Goal: Information Seeking & Learning: Learn about a topic

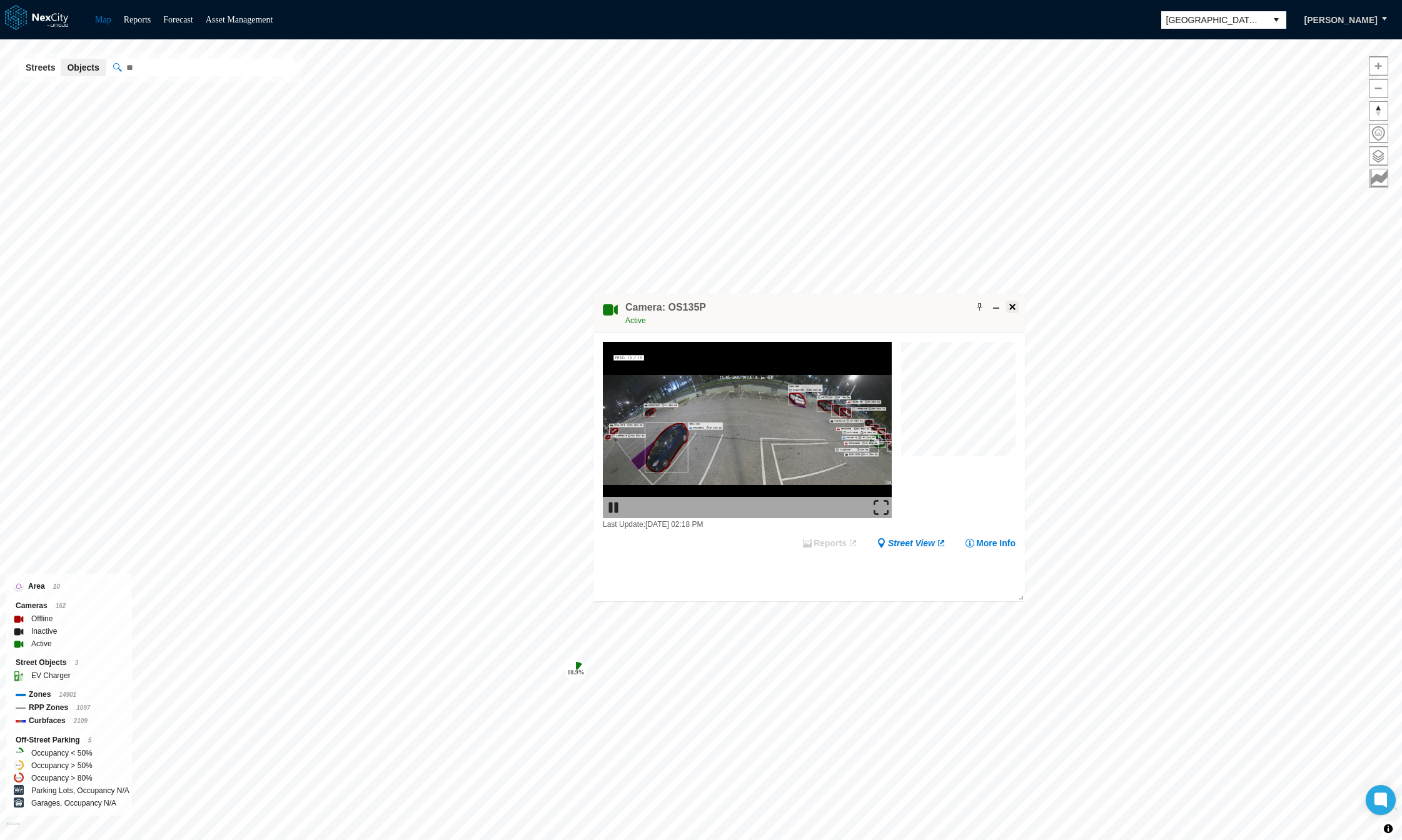
click at [1010, 307] on span at bounding box center [1012, 307] width 10 height 10
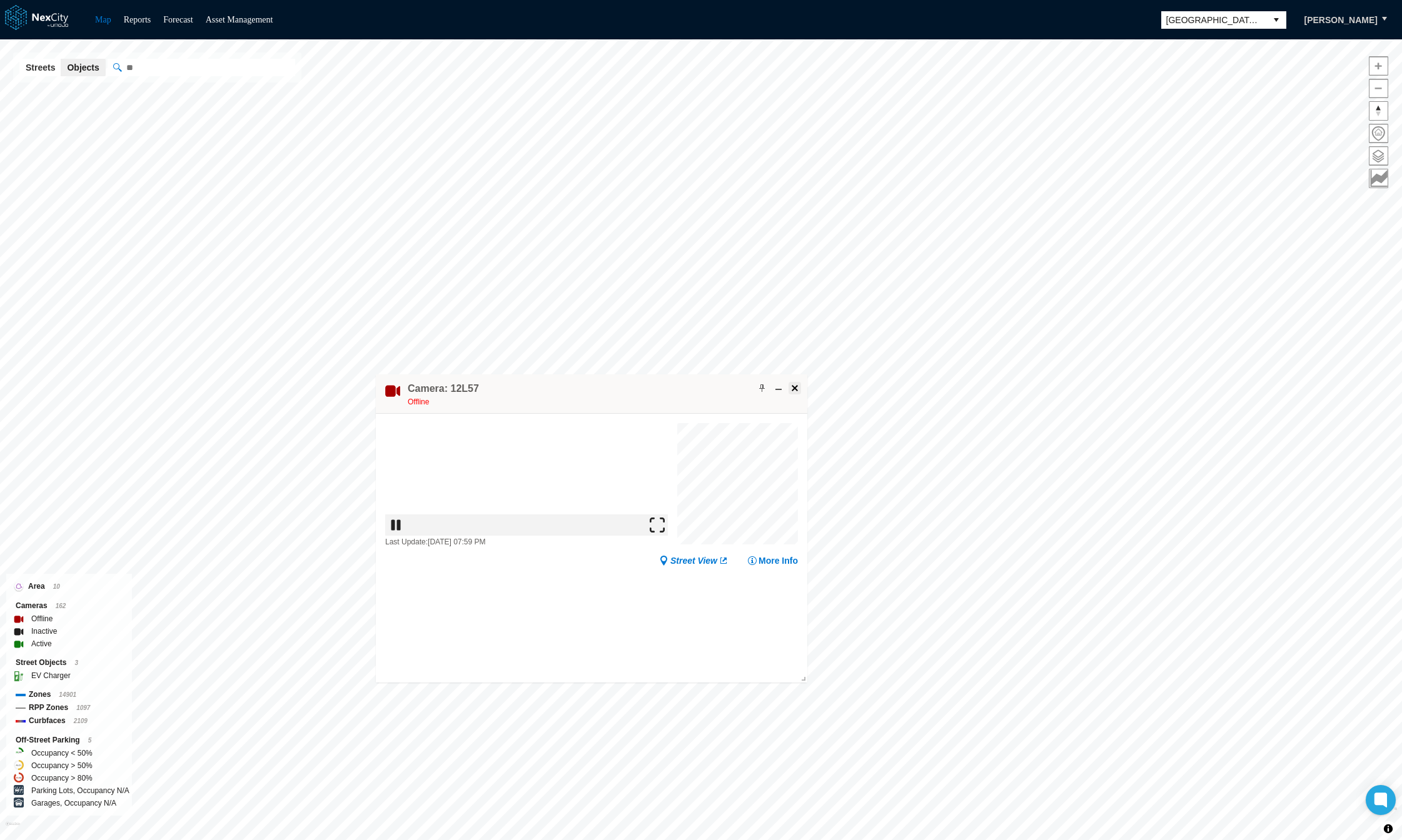
click at [790, 387] on span at bounding box center [795, 388] width 10 height 10
drag, startPoint x: 998, startPoint y: 15, endPoint x: 386, endPoint y: 15, distance: 612.0
click at [386, 15] on div "Map Reports Forecast Asset Management [GEOGRAPHIC_DATA][PERSON_NAME][GEOGRAPHIC…" at bounding box center [701, 19] width 1402 height 39
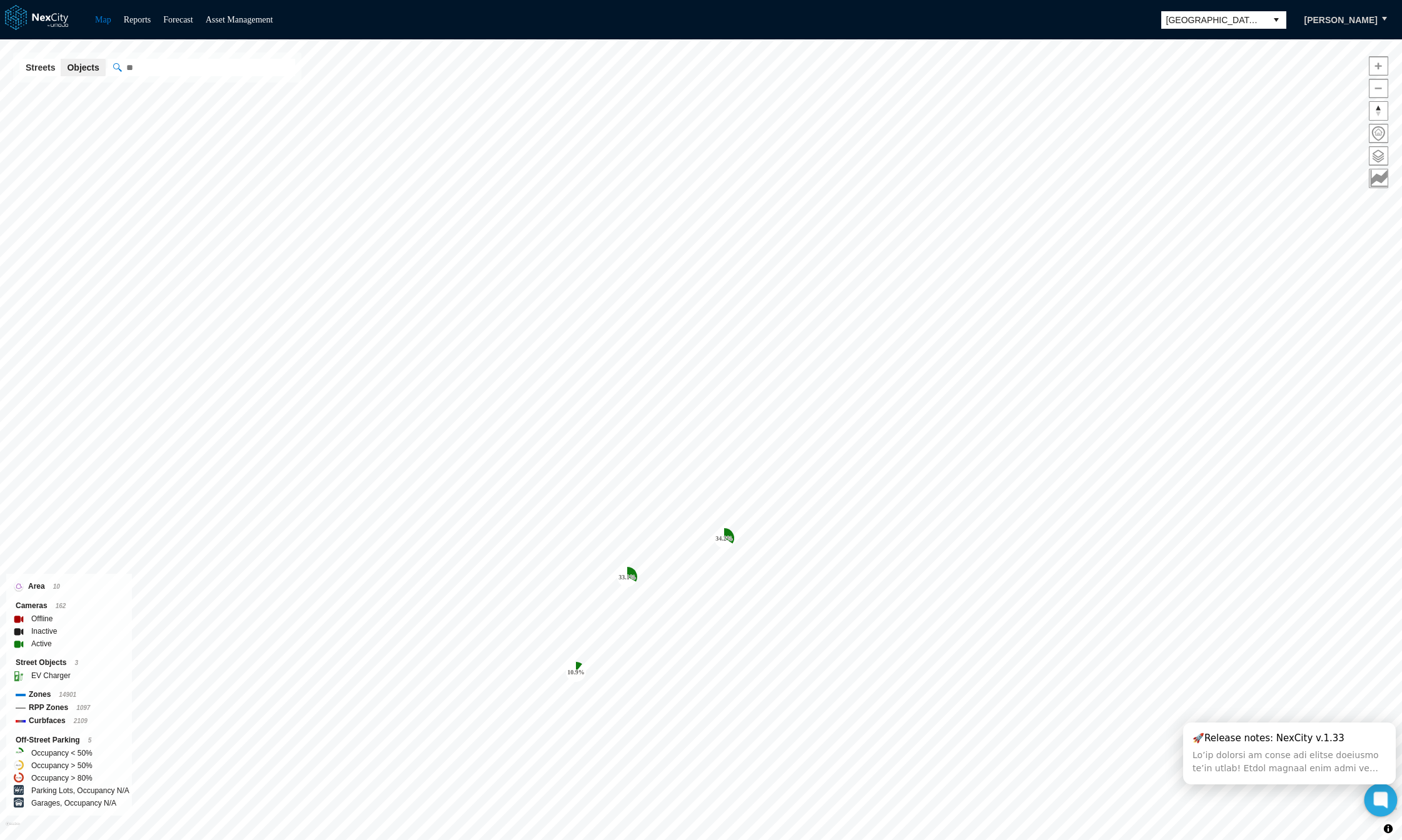
click at [1375, 800] on icon at bounding box center [1380, 800] width 14 height 16
click at [1387, 828] on span "Toggle attribution" at bounding box center [1387, 828] width 7 height 14
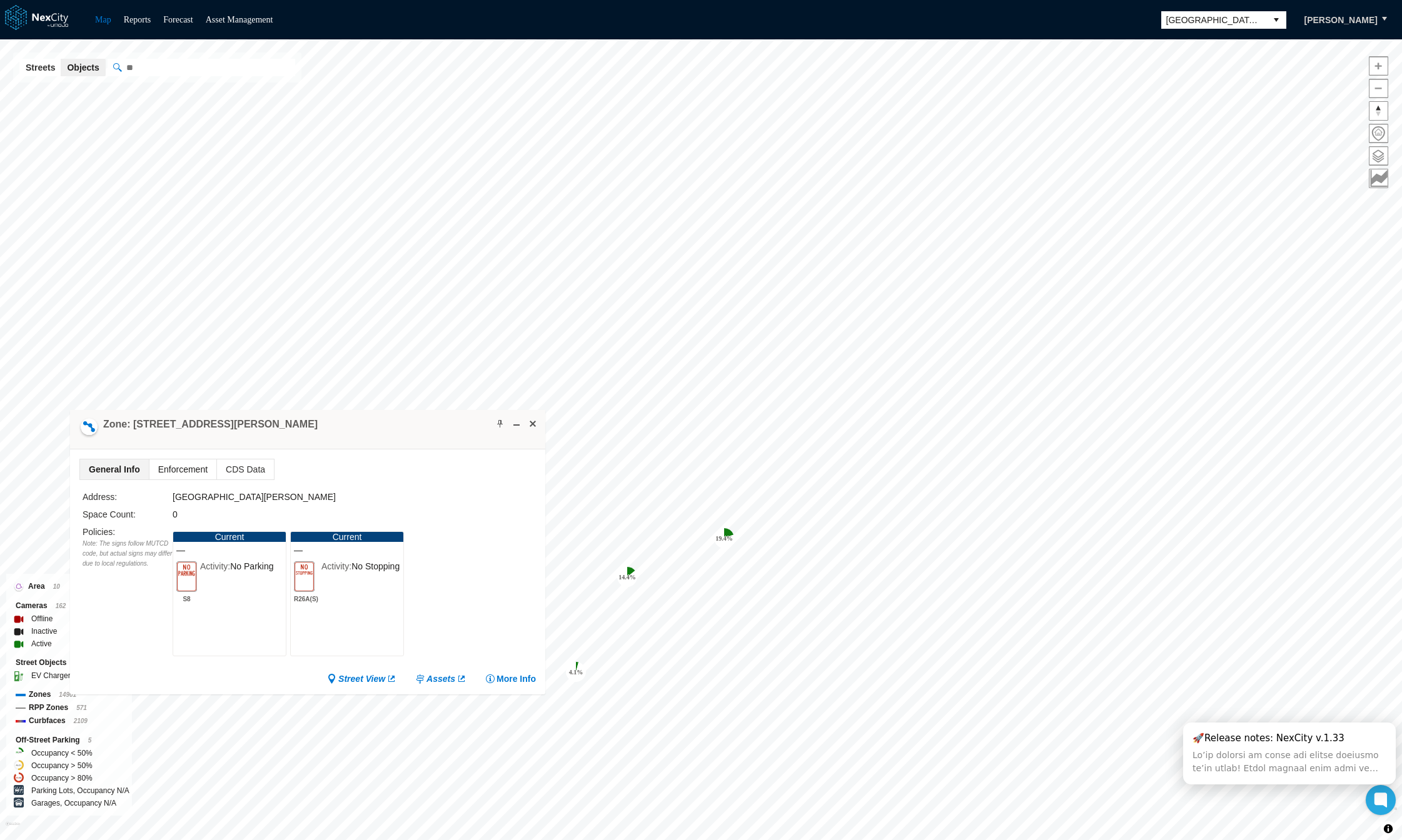
click at [178, 470] on span "Enforcement" at bounding box center [183, 469] width 67 height 20
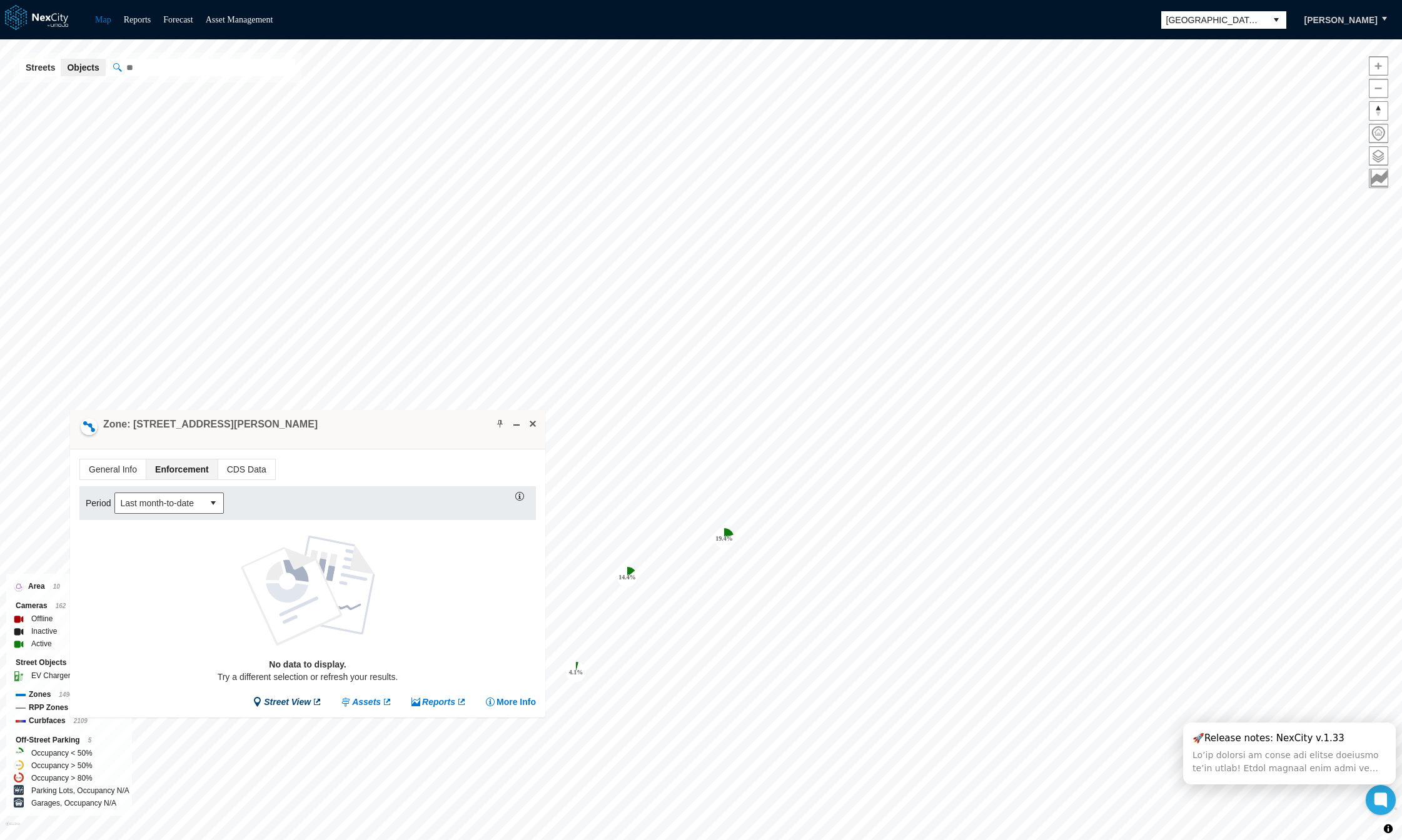
click at [295, 702] on link "Street View" at bounding box center [287, 702] width 69 height 13
click at [98, 465] on span "General Info" at bounding box center [113, 469] width 65 height 20
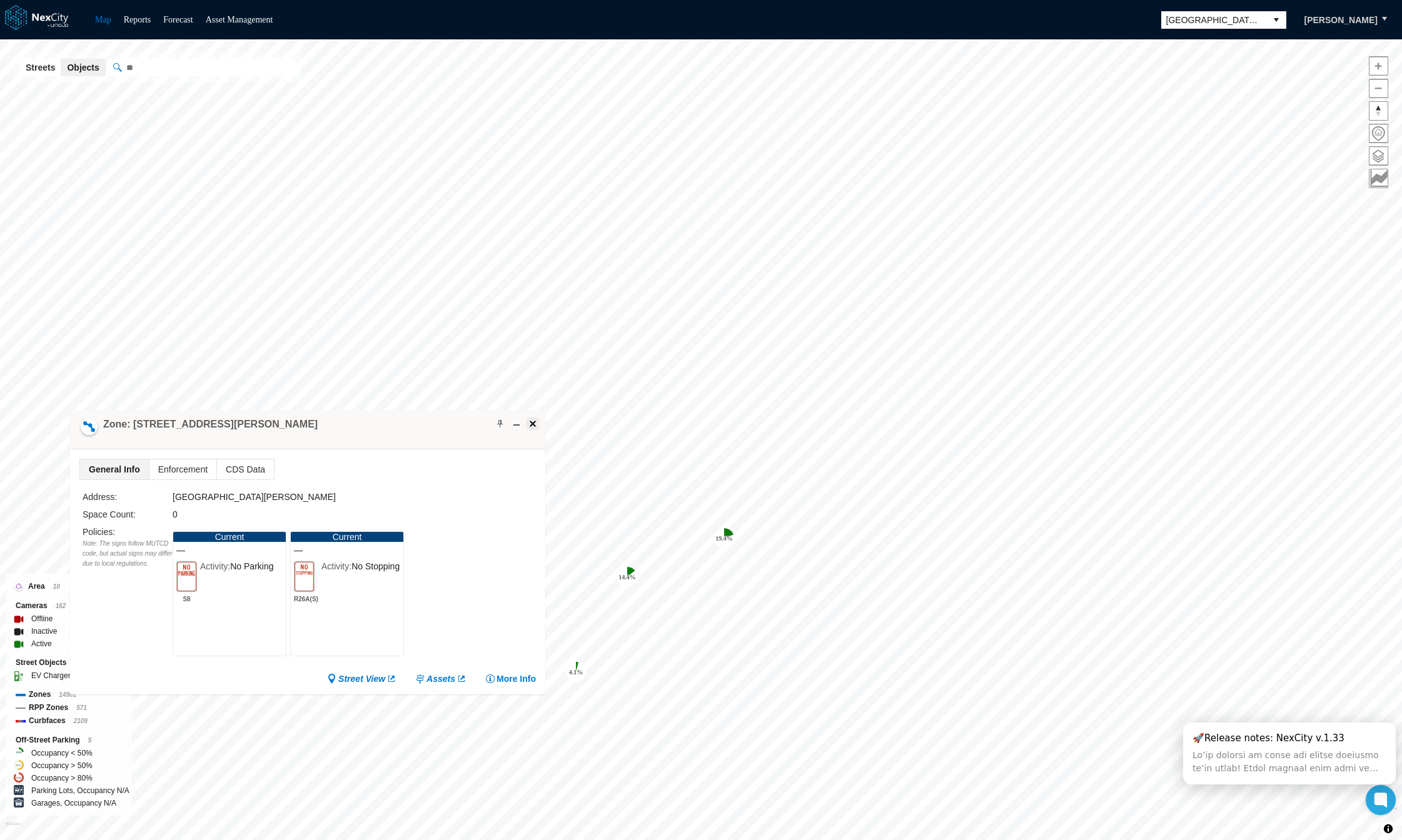
click at [531, 422] on span at bounding box center [532, 423] width 10 height 10
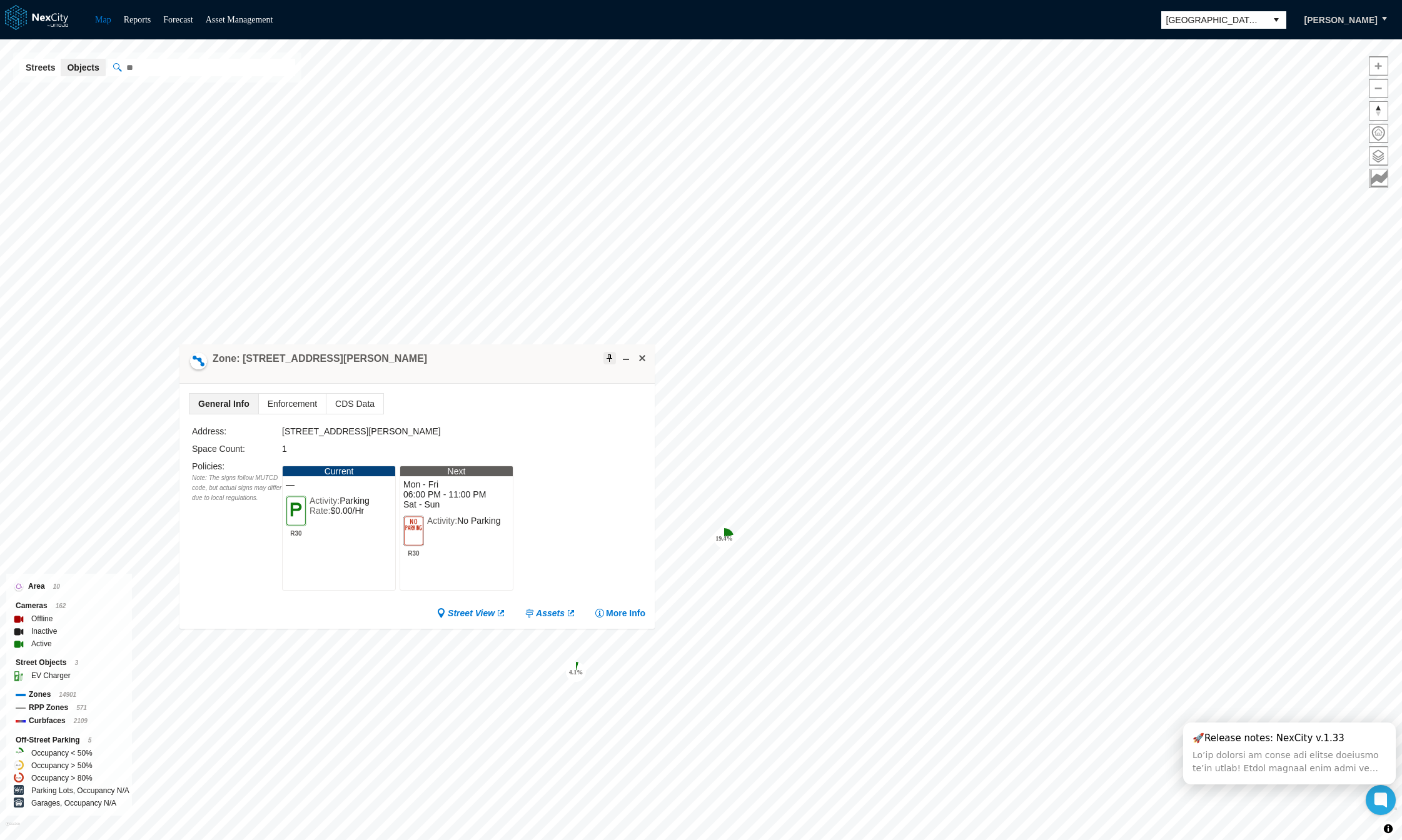
click at [611, 356] on span at bounding box center [609, 358] width 10 height 10
click at [1204, 734] on div "🚀Release notes: NexCity v.1.33" at bounding box center [1268, 738] width 152 height 13
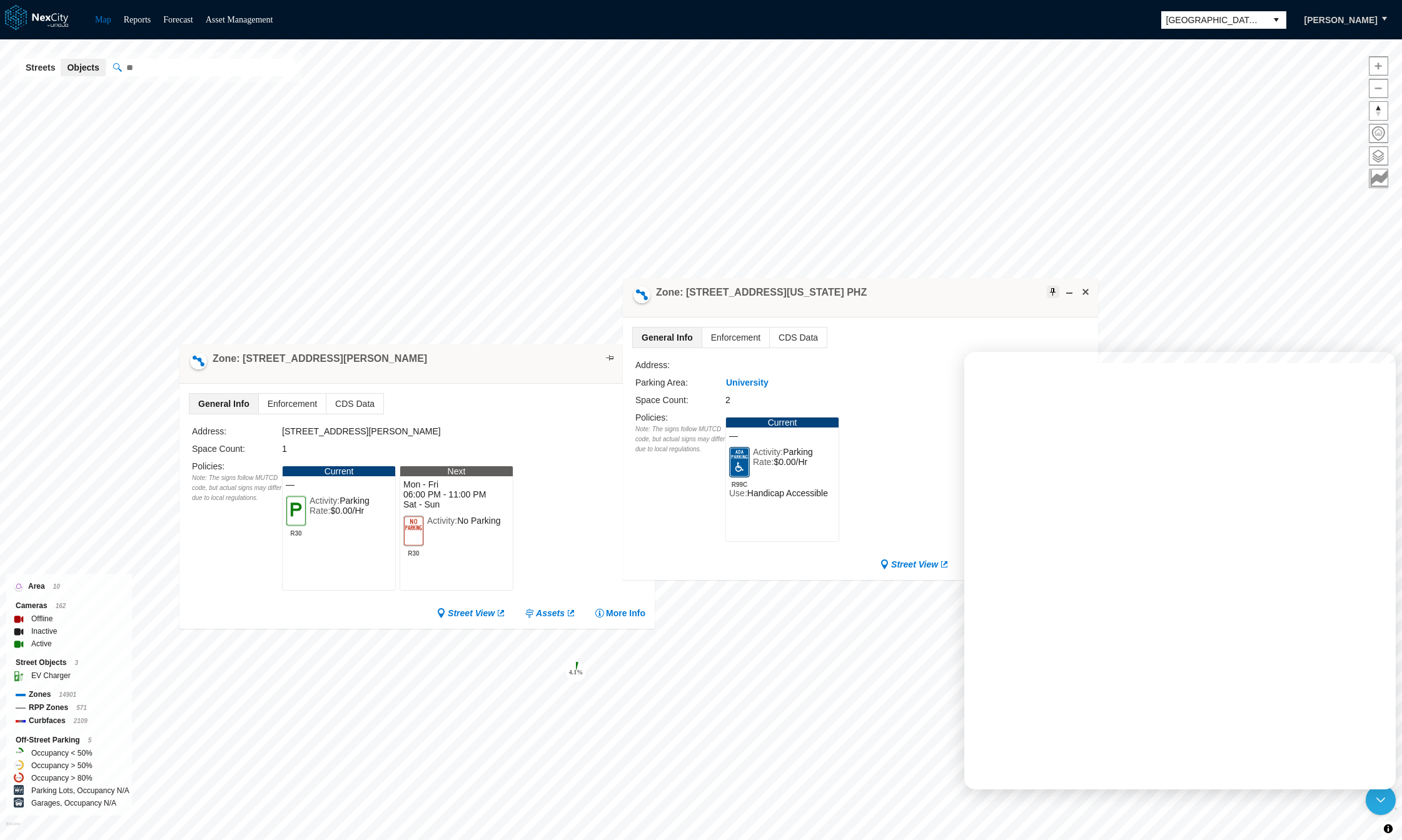
click at [1049, 292] on span at bounding box center [1052, 292] width 10 height 10
drag, startPoint x: 913, startPoint y: 300, endPoint x: 903, endPoint y: 304, distance: 10.8
click at [903, 304] on div "Zone: 1 Washington Sq 25 PHZ" at bounding box center [851, 301] width 475 height 39
click at [1044, 292] on span at bounding box center [1043, 296] width 10 height 10
click at [1077, 295] on span at bounding box center [1076, 296] width 10 height 10
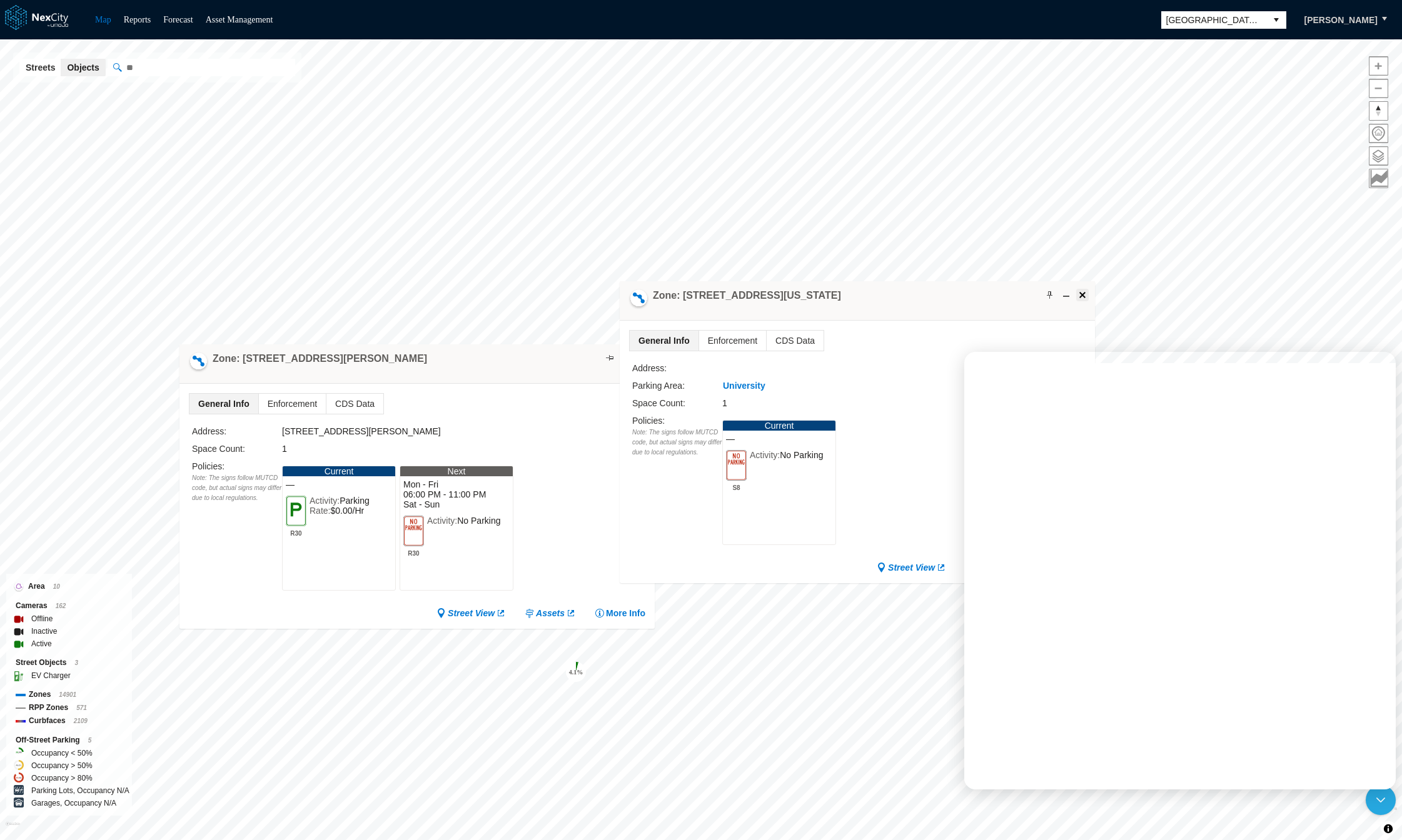
click at [1085, 294] on span at bounding box center [1081, 294] width 10 height 10
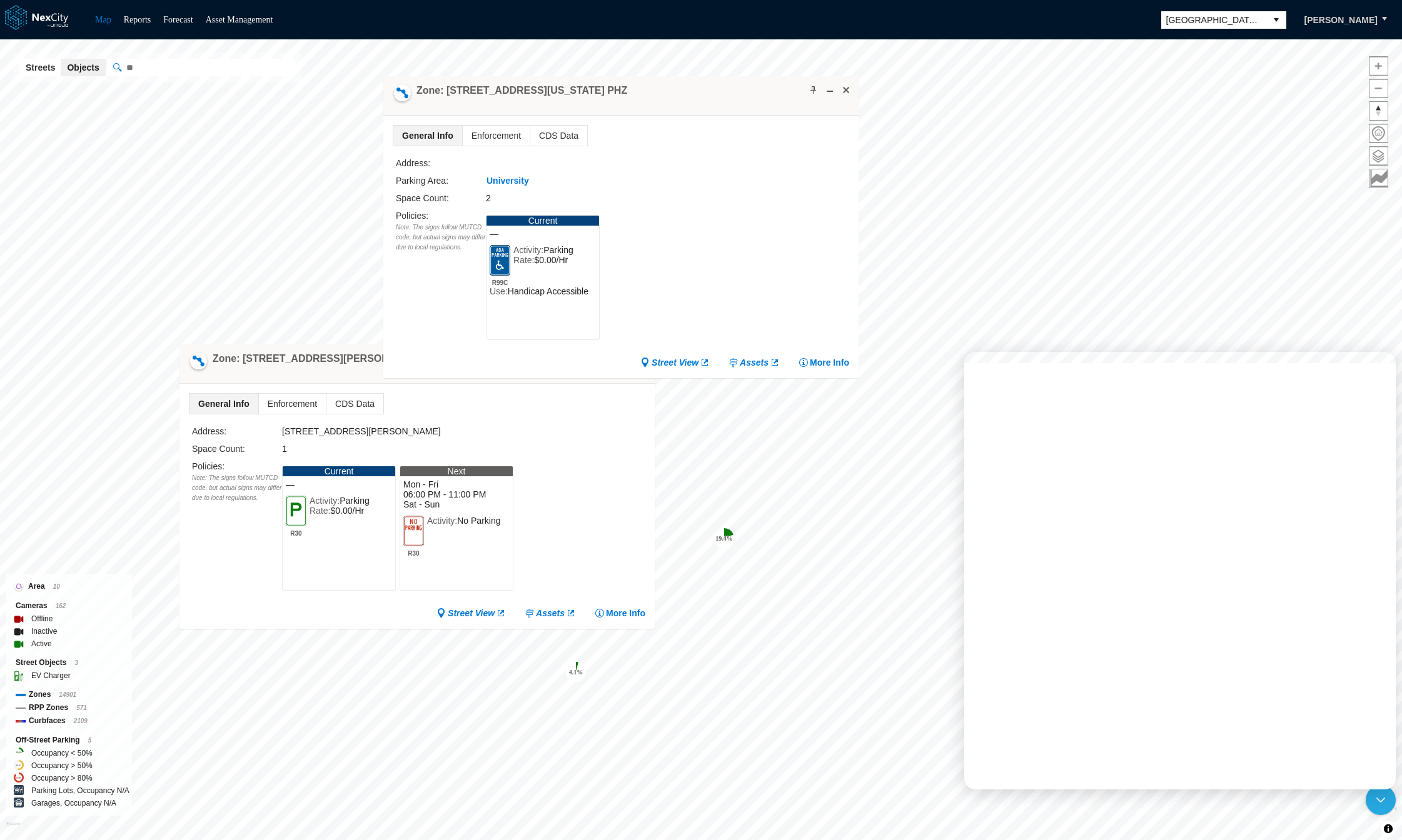
drag, startPoint x: 958, startPoint y: 290, endPoint x: 709, endPoint y: 107, distance: 309.0
click at [709, 107] on div "Zone: 1 Washington Sq 11 PHZ" at bounding box center [620, 95] width 475 height 39
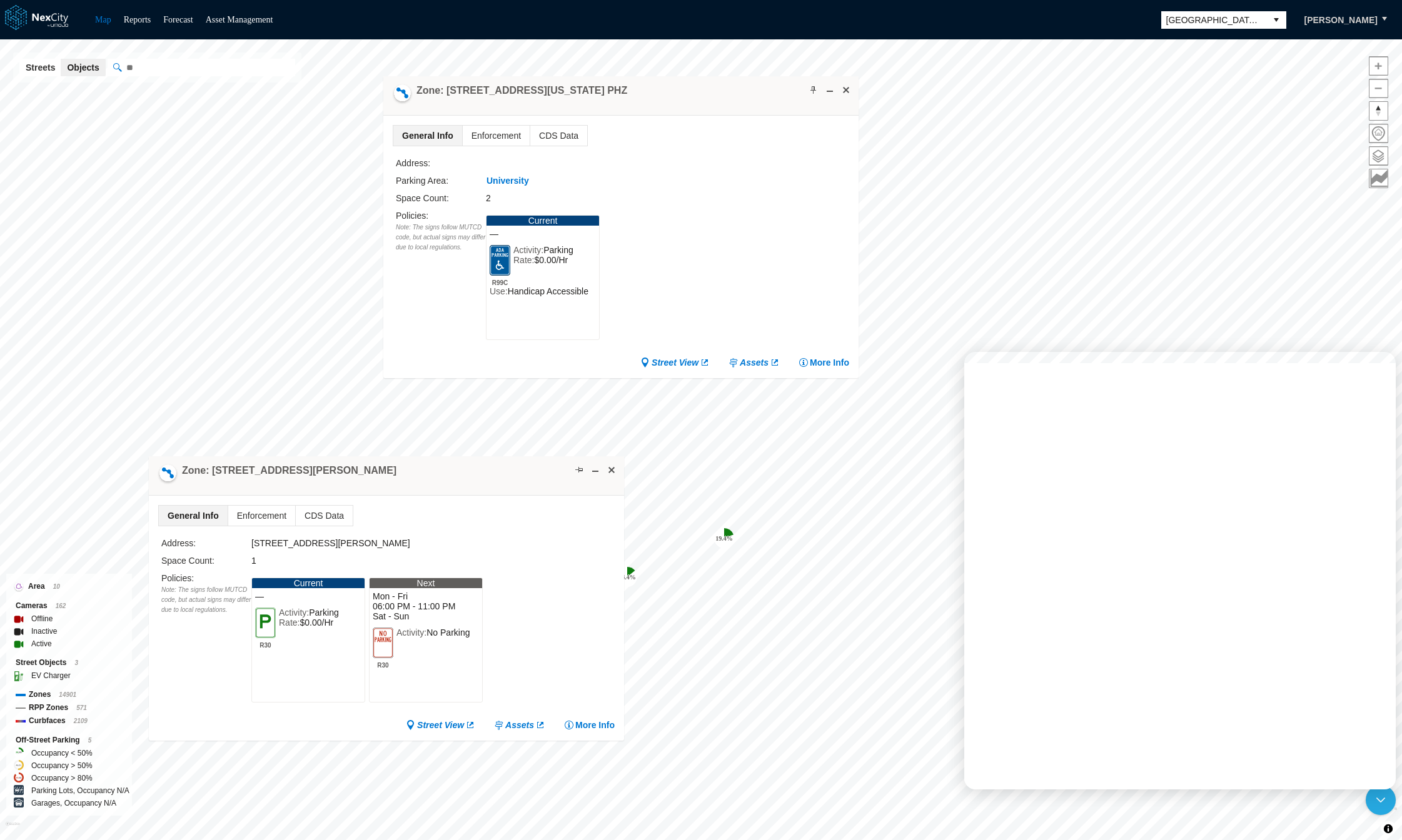
drag, startPoint x: 344, startPoint y: 365, endPoint x: 313, endPoint y: 477, distance: 116.2
click at [313, 477] on div "Zone: 18 Bush St NPZ-PZ" at bounding box center [386, 476] width 475 height 39
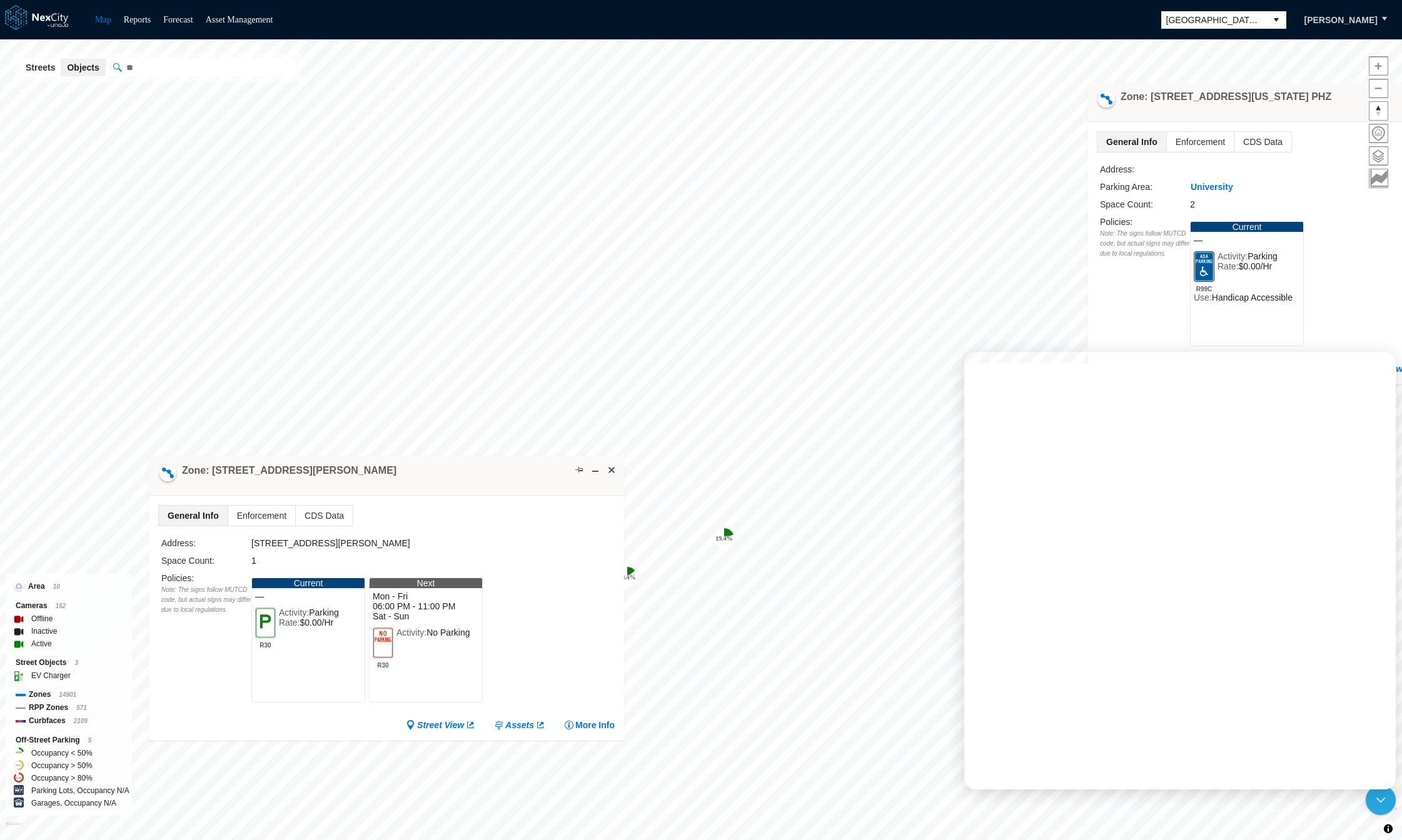
drag, startPoint x: 627, startPoint y: 102, endPoint x: 1331, endPoint y: 107, distance: 704.0
click at [1331, 107] on div "Zone: 1 Washington Sq 11 PHZ" at bounding box center [1324, 102] width 475 height 39
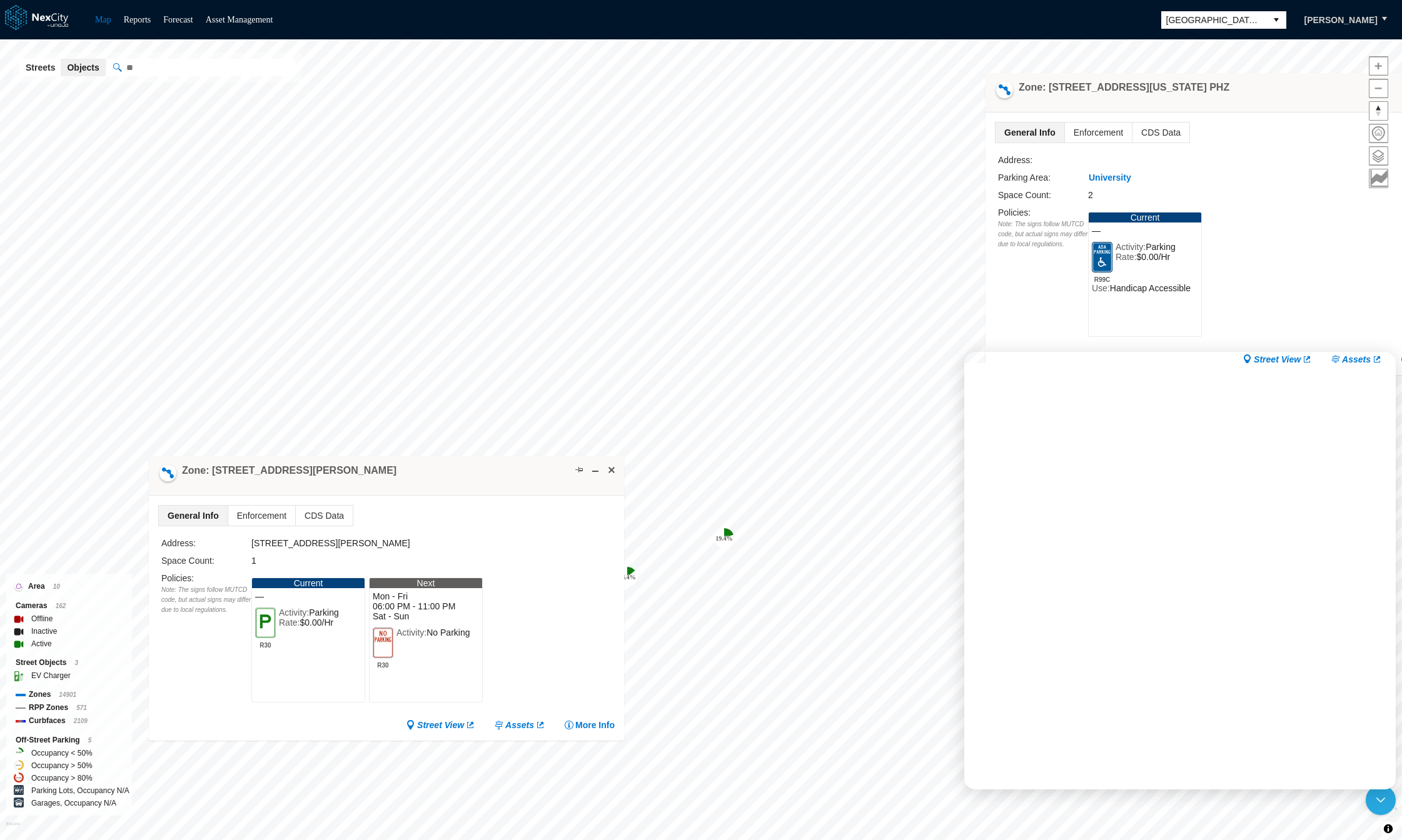
drag, startPoint x: 1308, startPoint y: 112, endPoint x: 1206, endPoint y: 103, distance: 102.4
click at [1206, 103] on div "Zone: 1 Washington Sq 11 PHZ" at bounding box center [1222, 93] width 475 height 39
click at [1093, 135] on span "Enforcement" at bounding box center [1099, 133] width 67 height 20
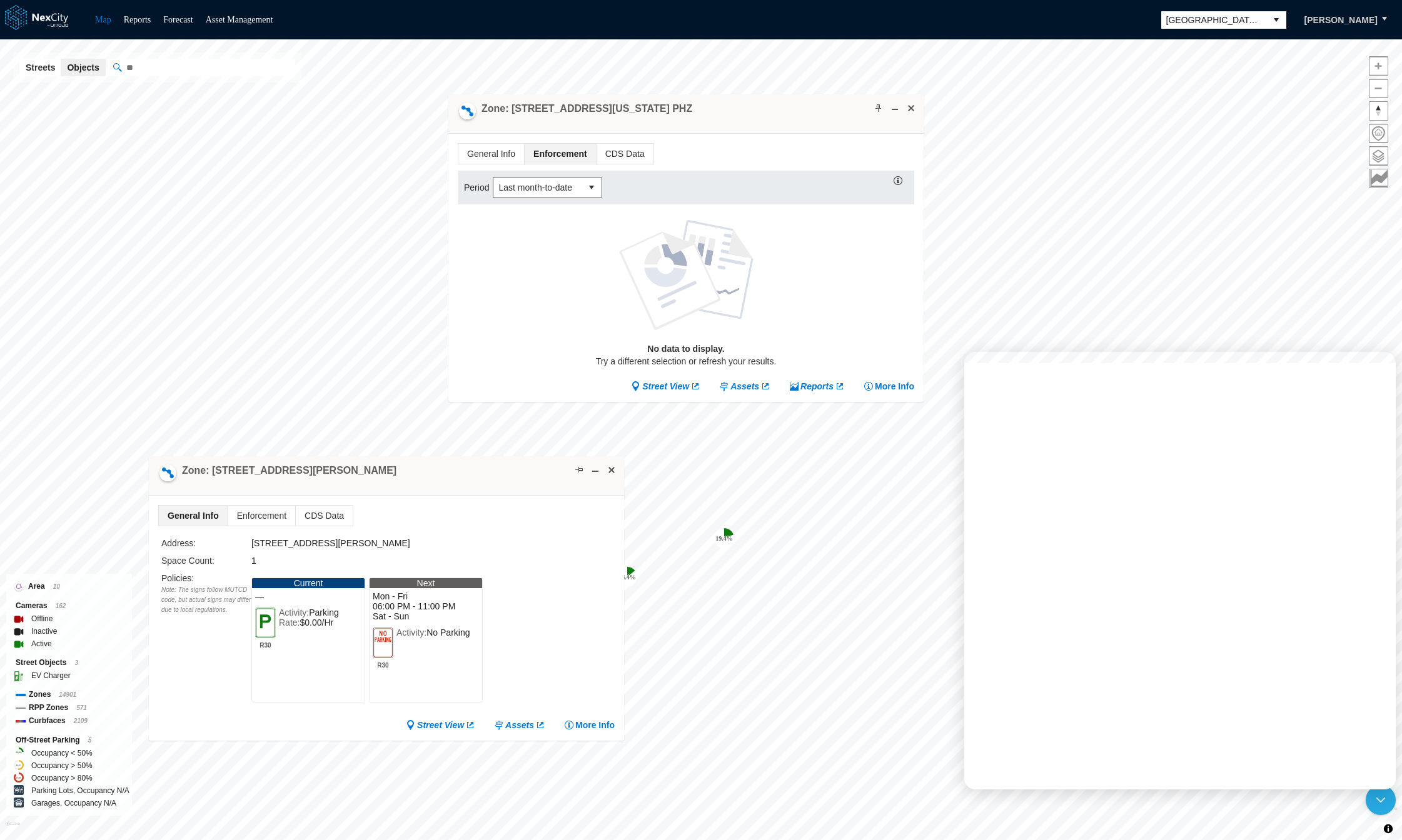
drag, startPoint x: 1223, startPoint y: 91, endPoint x: 686, endPoint y: 112, distance: 537.4
click at [686, 112] on div "Zone: 1 Washington Sq 11 PHZ" at bounding box center [686, 114] width 475 height 39
click at [663, 380] on link "Street View" at bounding box center [666, 387] width 69 height 13
click at [747, 383] on link "Assets" at bounding box center [745, 387] width 51 height 13
click at [623, 151] on span "CDS Data" at bounding box center [625, 153] width 57 height 20
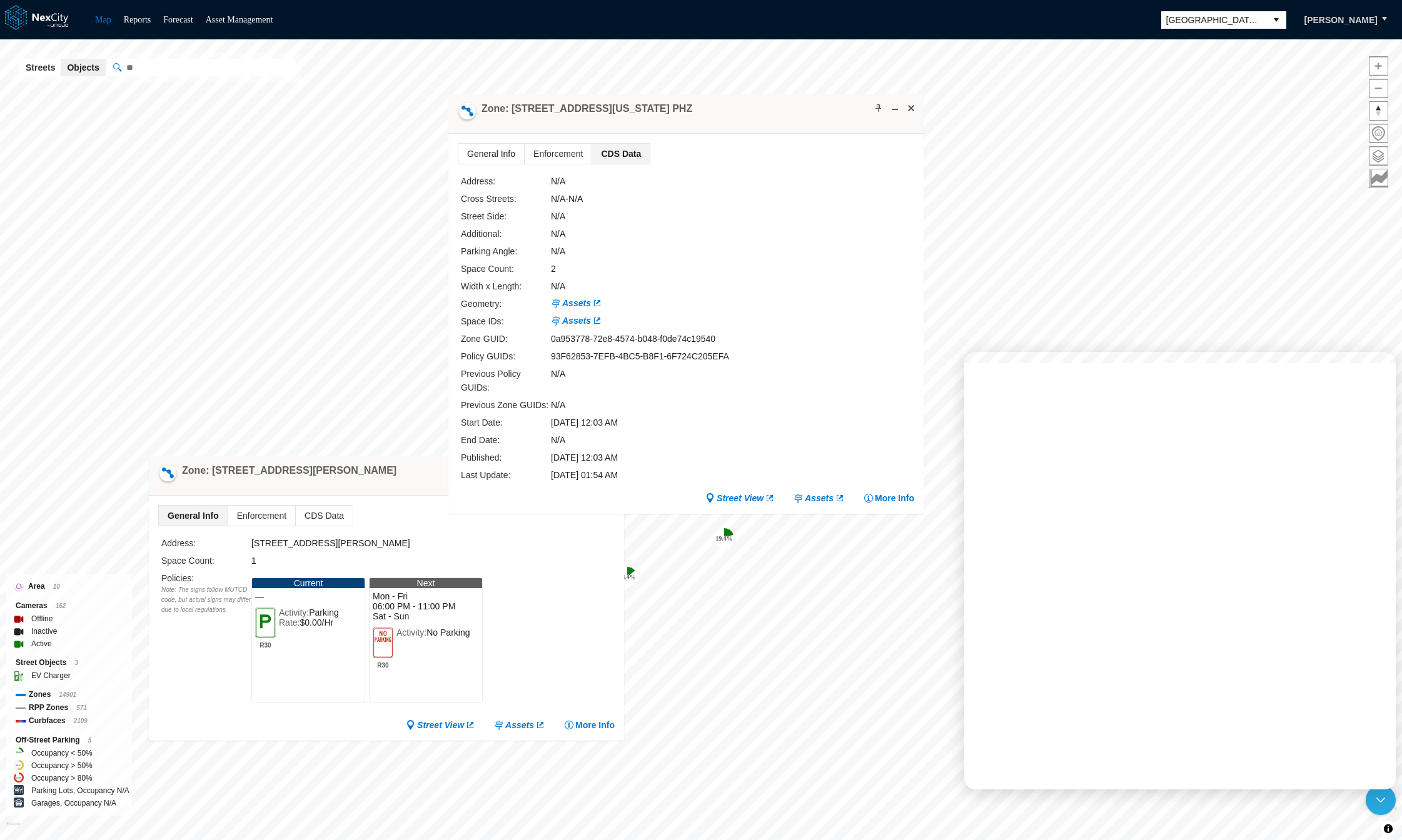
click at [490, 158] on span "General Info" at bounding box center [491, 153] width 65 height 20
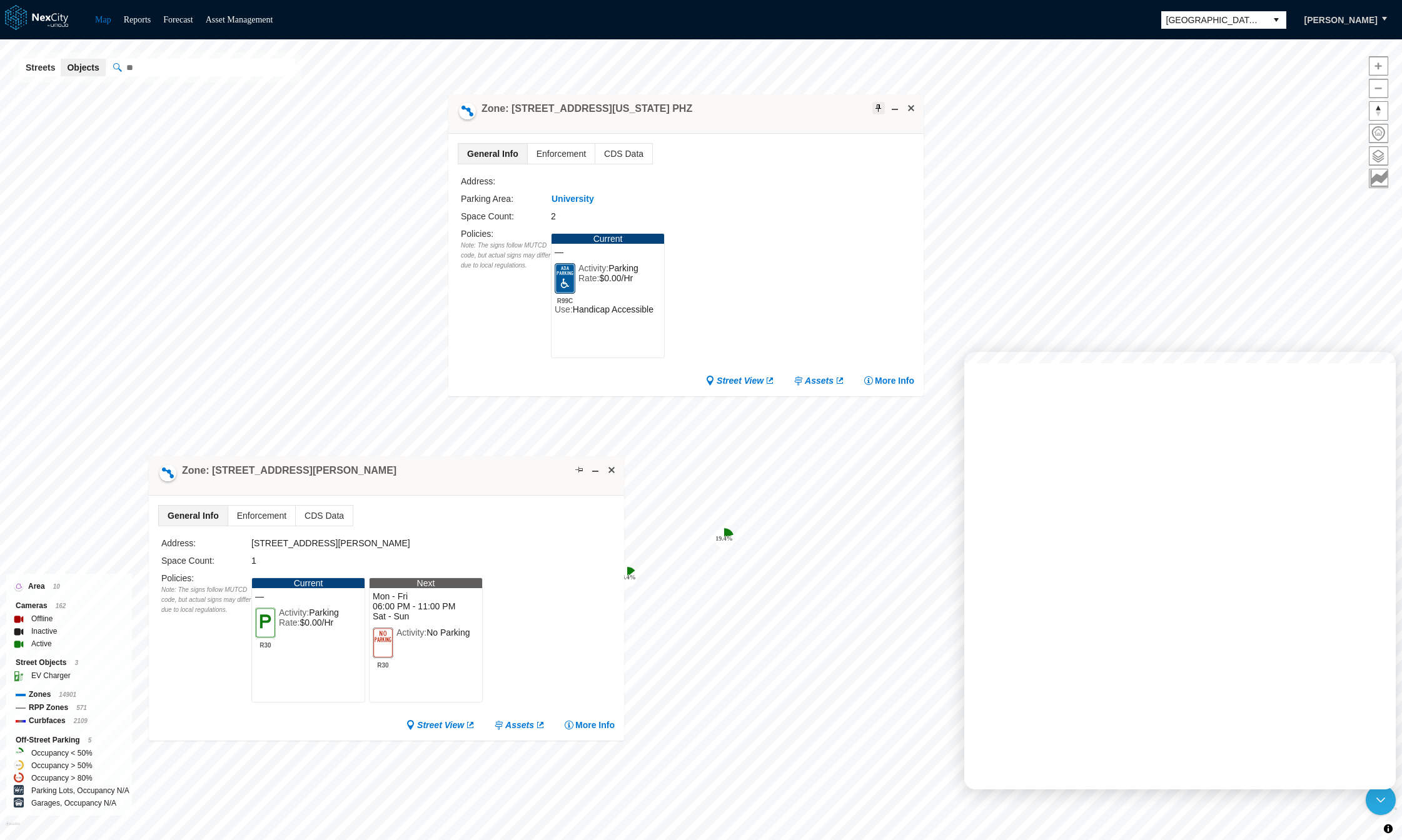
click at [877, 105] on span at bounding box center [878, 108] width 10 height 10
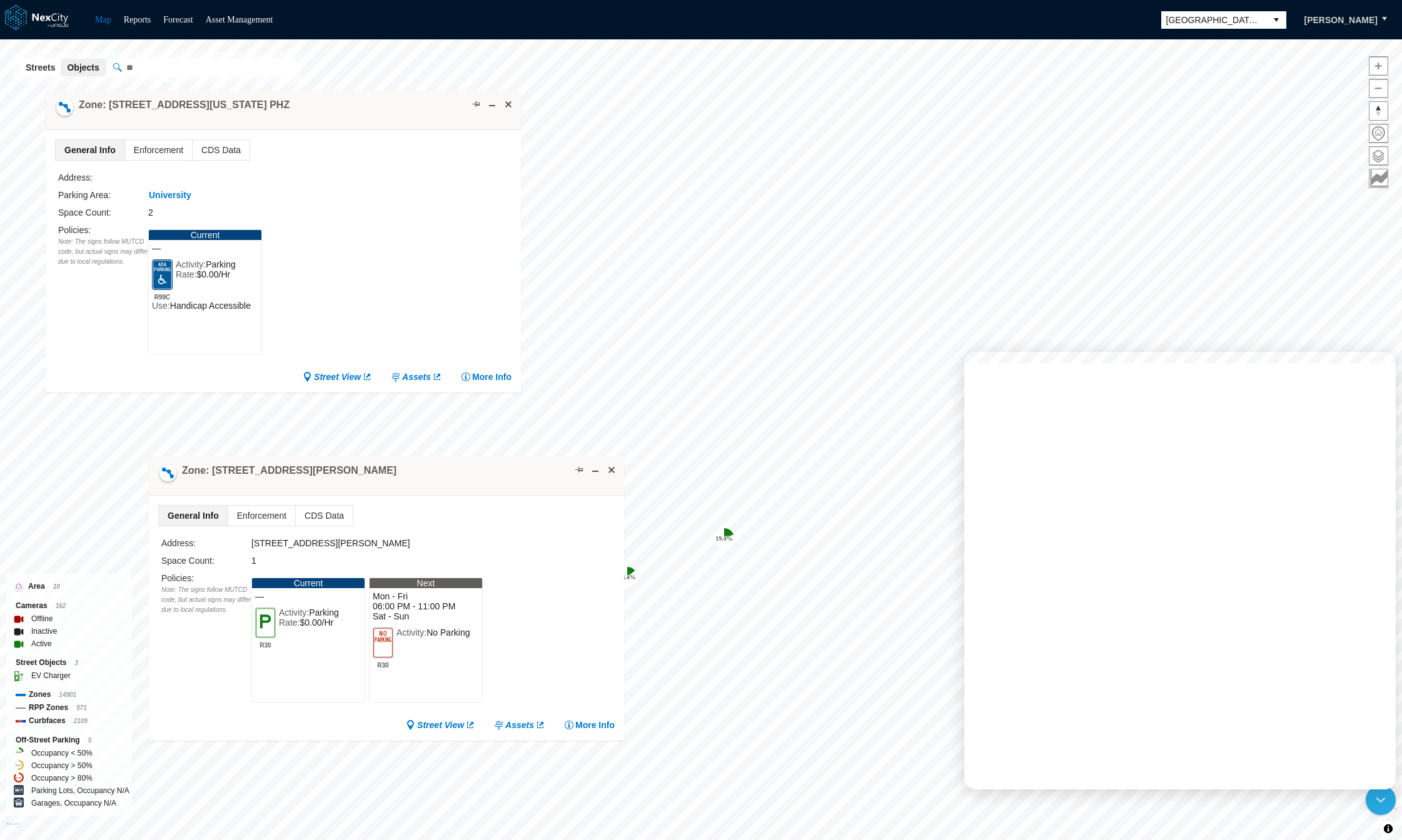
drag, startPoint x: 771, startPoint y: 117, endPoint x: 369, endPoint y: 114, distance: 402.0
click at [369, 114] on div "Zone: 1 Washington Sq 11 PHZ" at bounding box center [282, 110] width 475 height 39
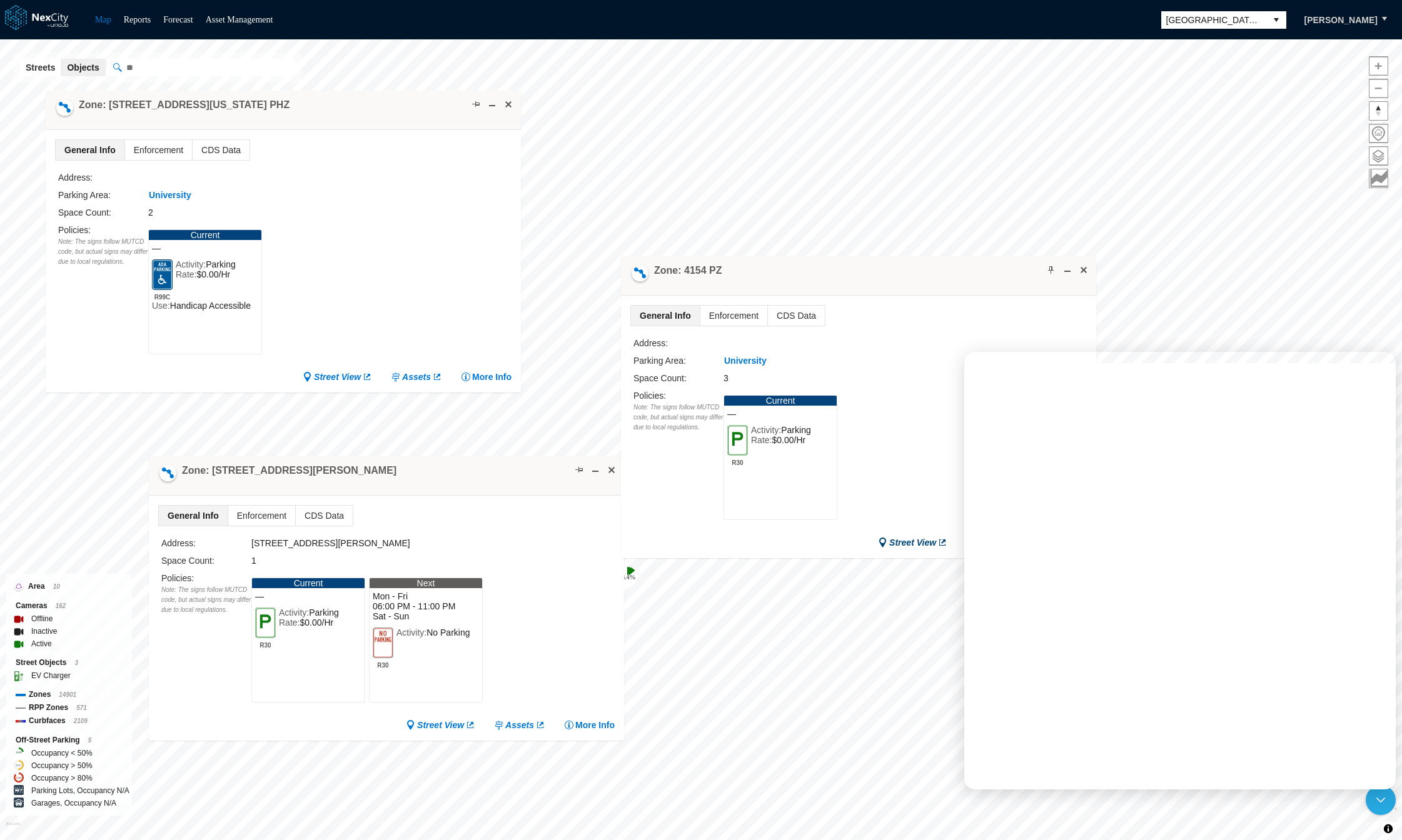
click at [909, 541] on link "Street View" at bounding box center [913, 543] width 69 height 13
click at [1085, 272] on span at bounding box center [1083, 270] width 10 height 10
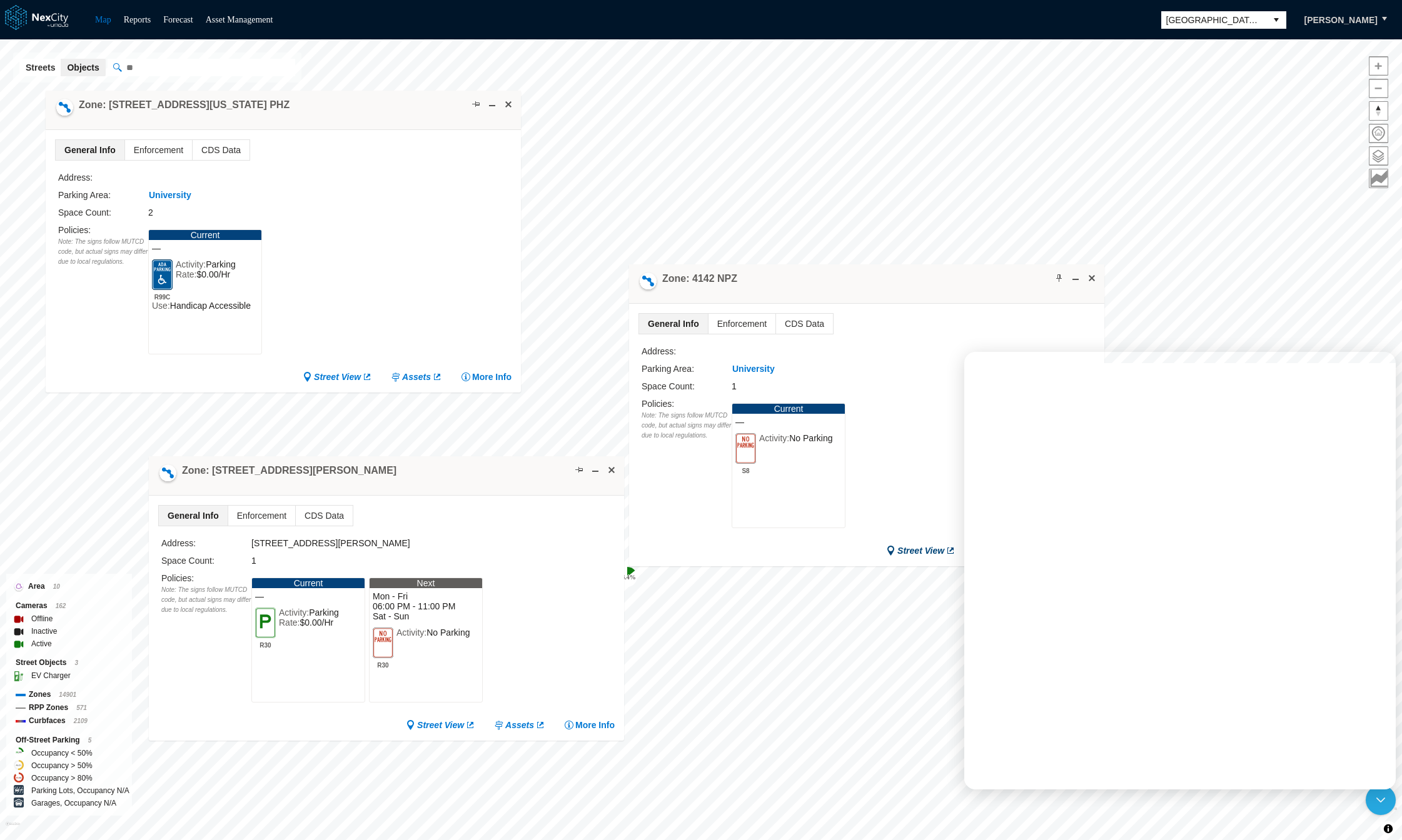
click at [923, 547] on link "Street View" at bounding box center [921, 551] width 69 height 13
click at [1095, 279] on span at bounding box center [1091, 278] width 10 height 10
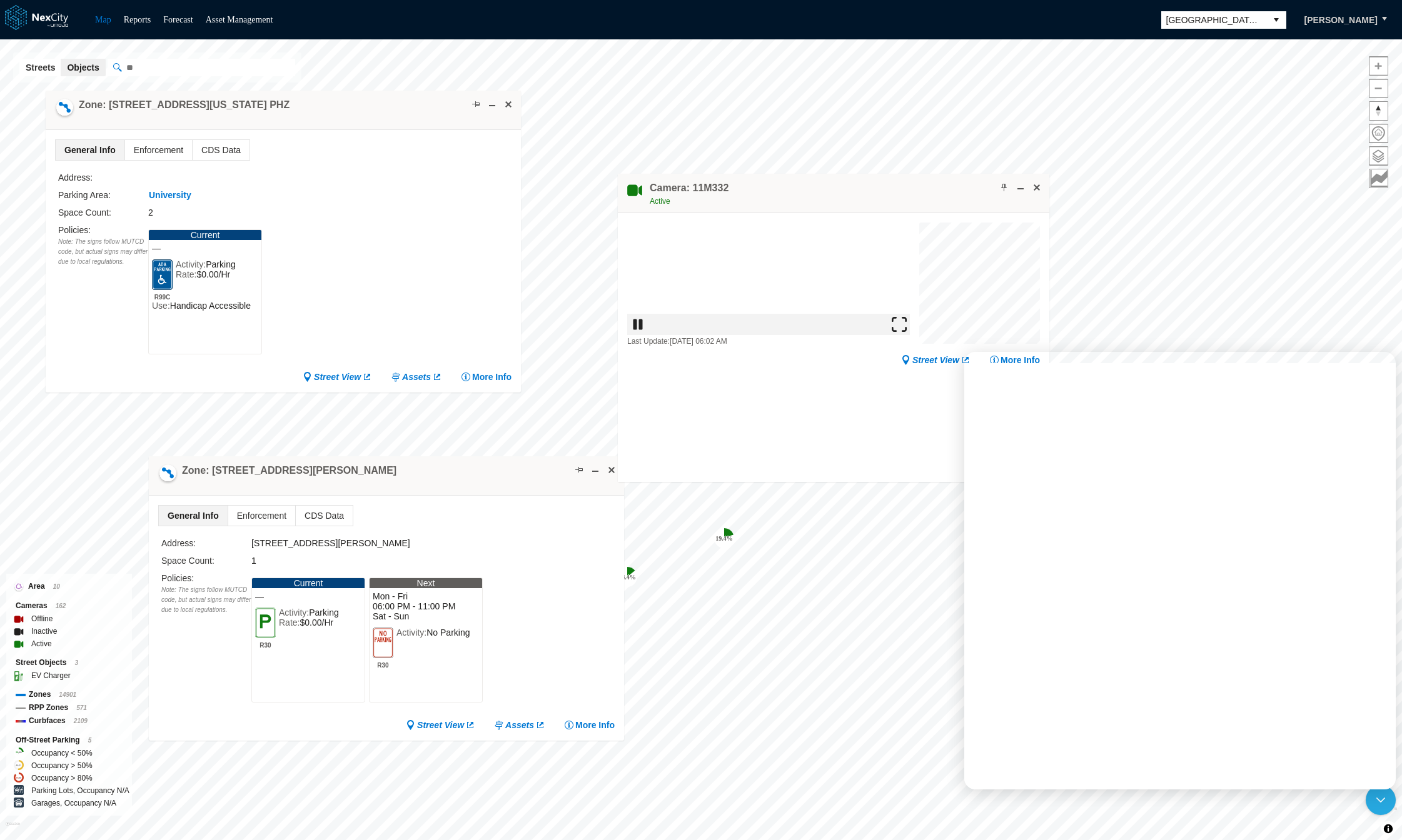
drag, startPoint x: 926, startPoint y: 253, endPoint x: 867, endPoint y: 193, distance: 84.1
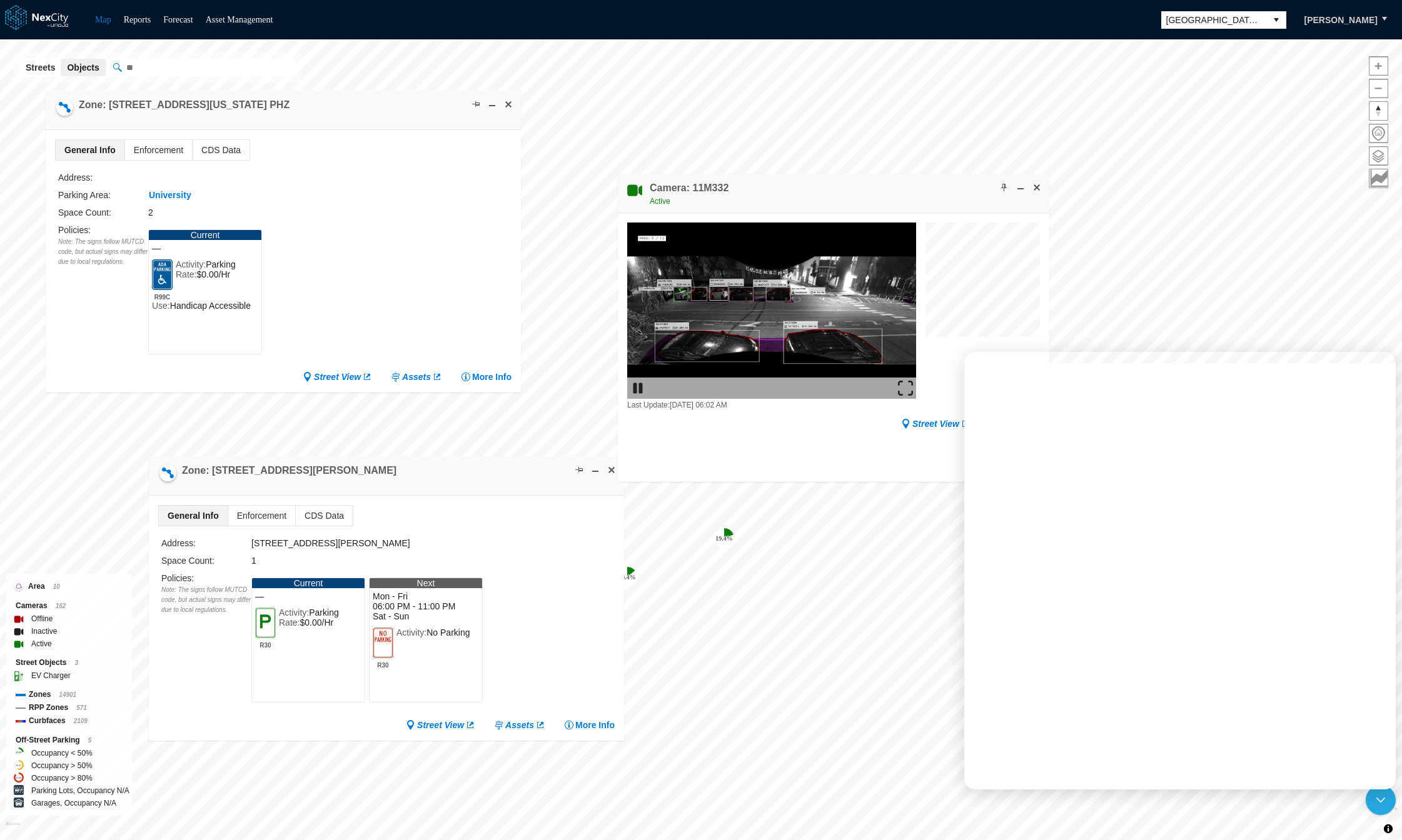
click at [863, 196] on div "Camera: 11M332 Active" at bounding box center [833, 193] width 431 height 39
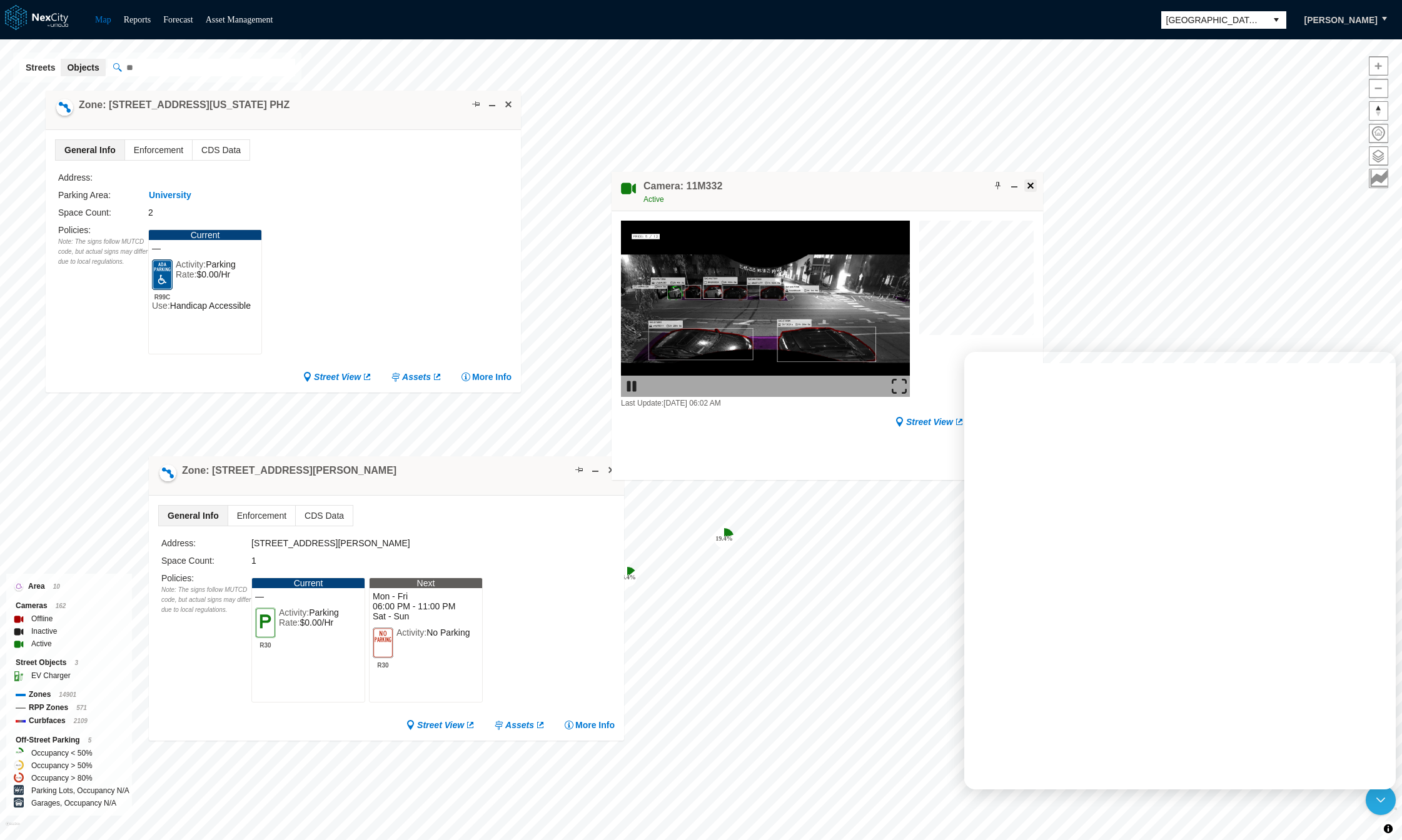
click at [1029, 181] on span at bounding box center [1030, 185] width 10 height 10
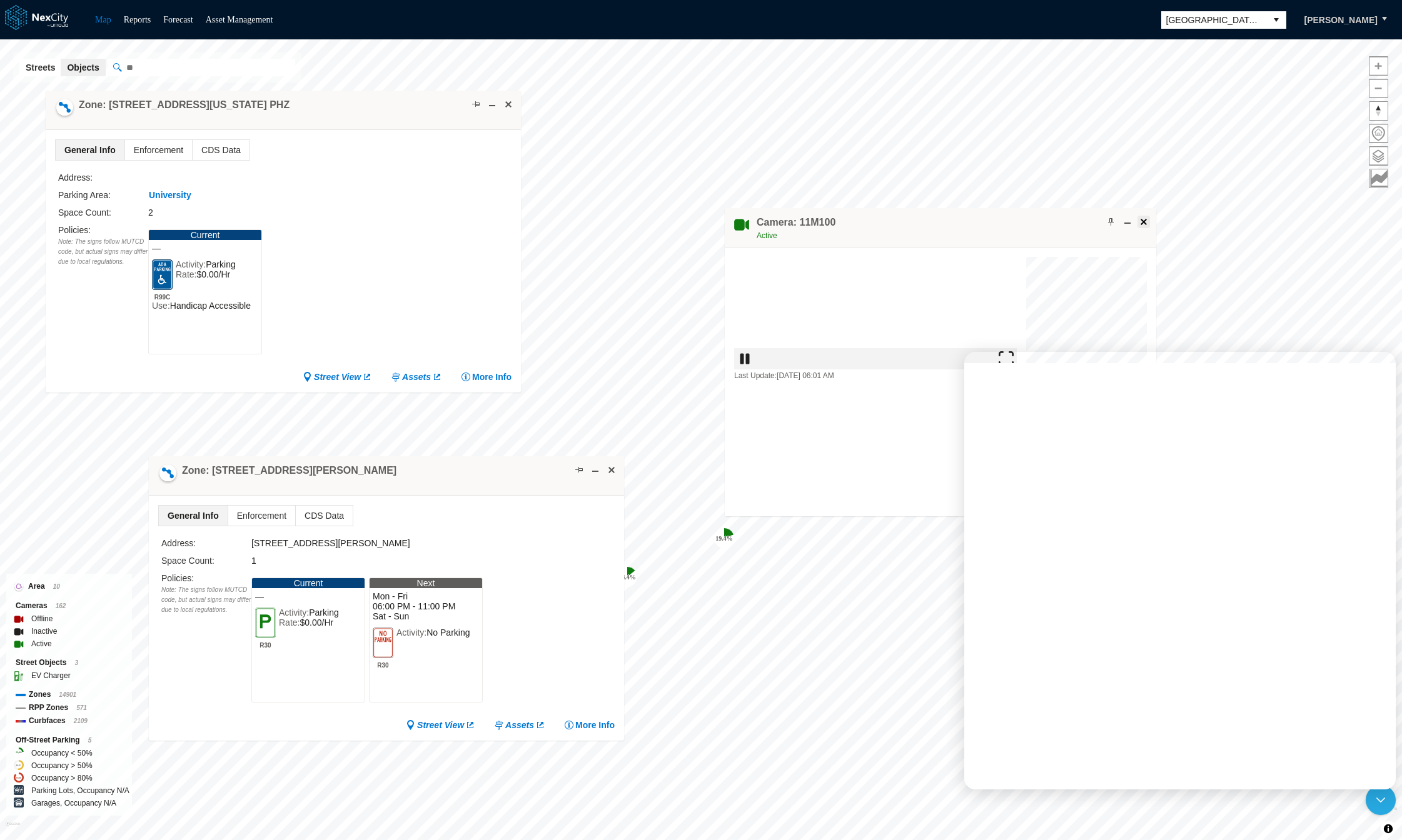
click at [1143, 218] on span at bounding box center [1143, 222] width 10 height 10
drag, startPoint x: 984, startPoint y: 261, endPoint x: 858, endPoint y: 203, distance: 138.7
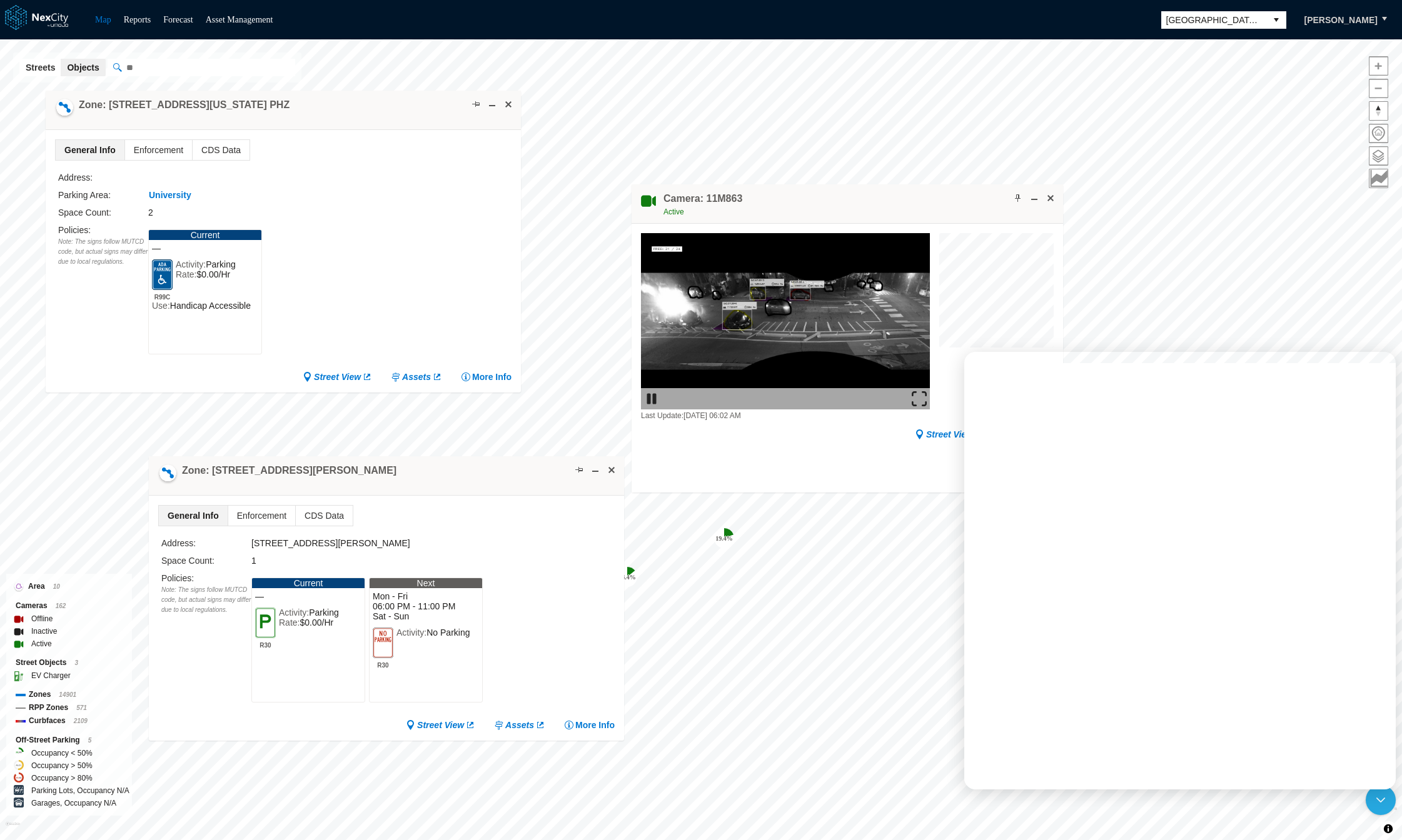
click at [858, 203] on div "Camera: 11M863 Active" at bounding box center [846, 203] width 431 height 39
click at [1052, 196] on span at bounding box center [1050, 198] width 10 height 10
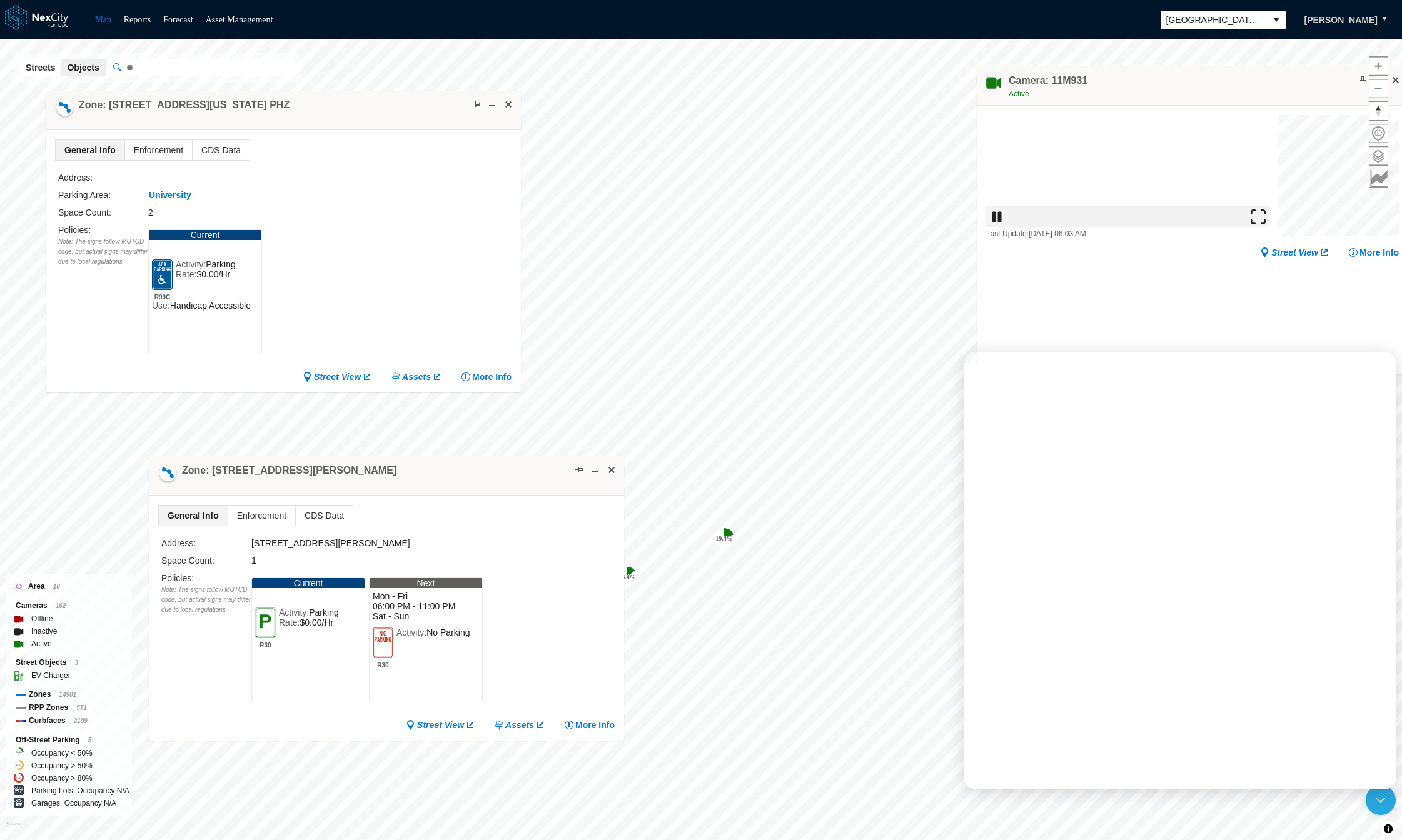
drag, startPoint x: 1029, startPoint y: 324, endPoint x: 1171, endPoint y: 82, distance: 280.6
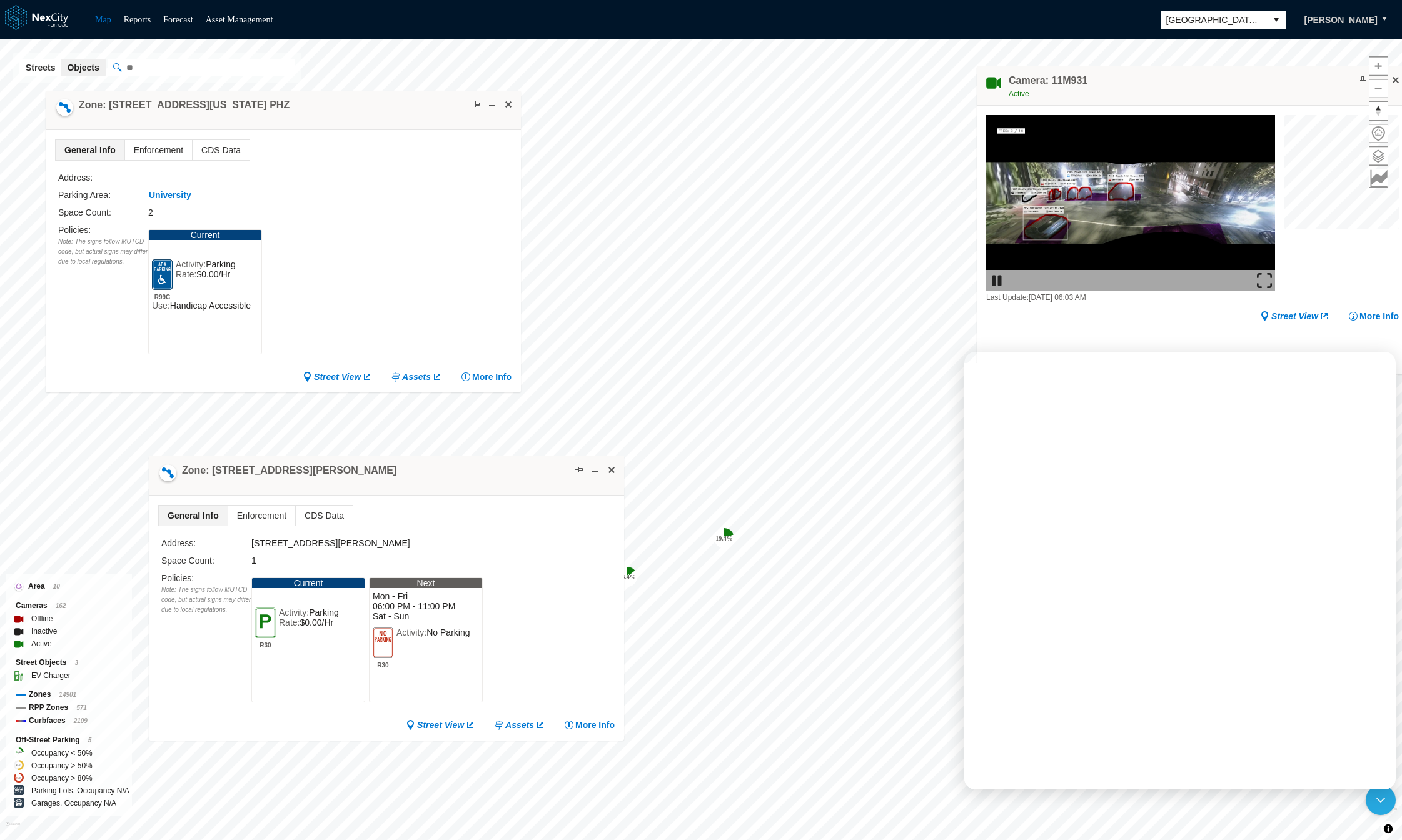
click at [1171, 82] on div "Camera: 11M931 Active" at bounding box center [1191, 85] width 431 height 39
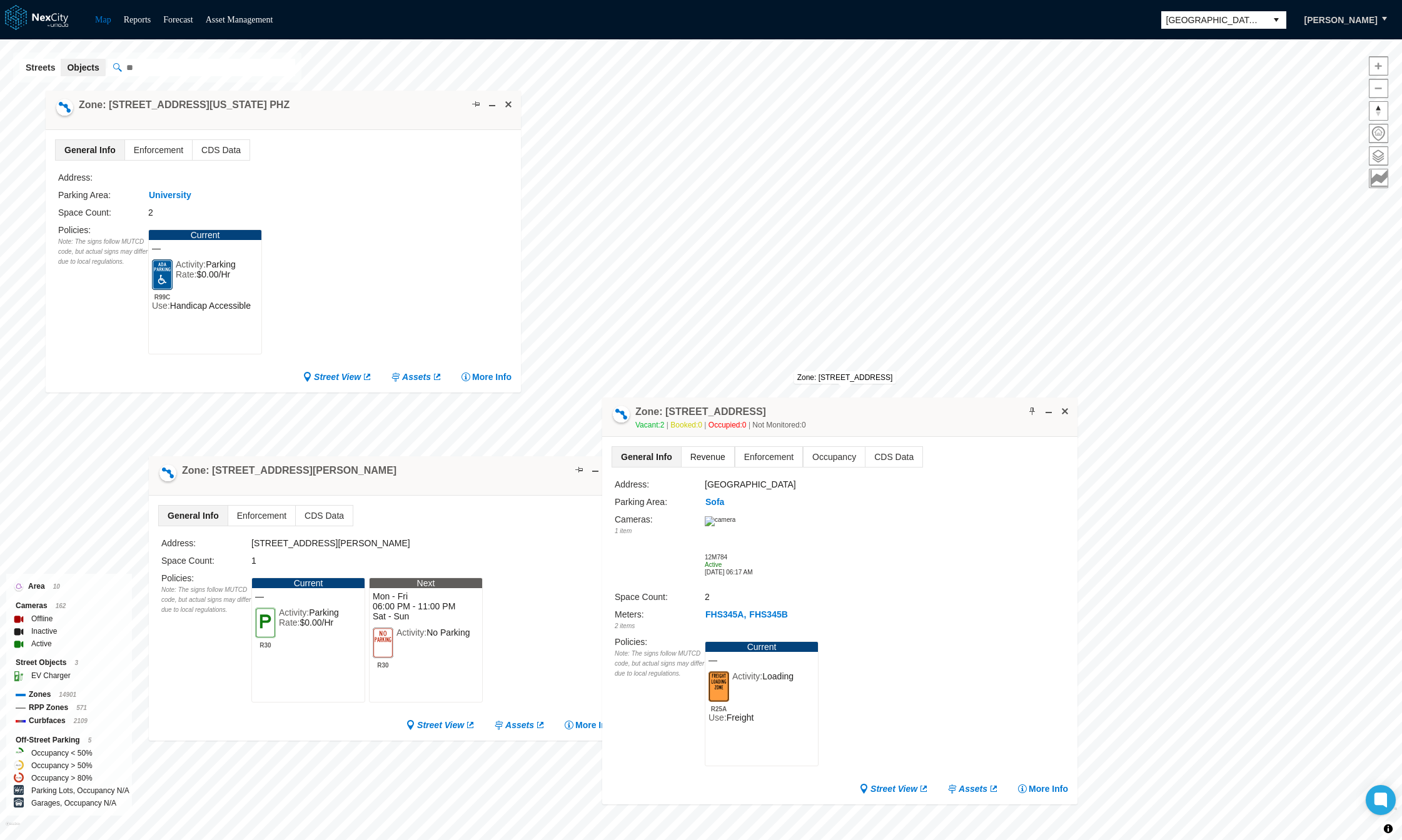
click at [696, 452] on span "Revenue" at bounding box center [707, 457] width 53 height 20
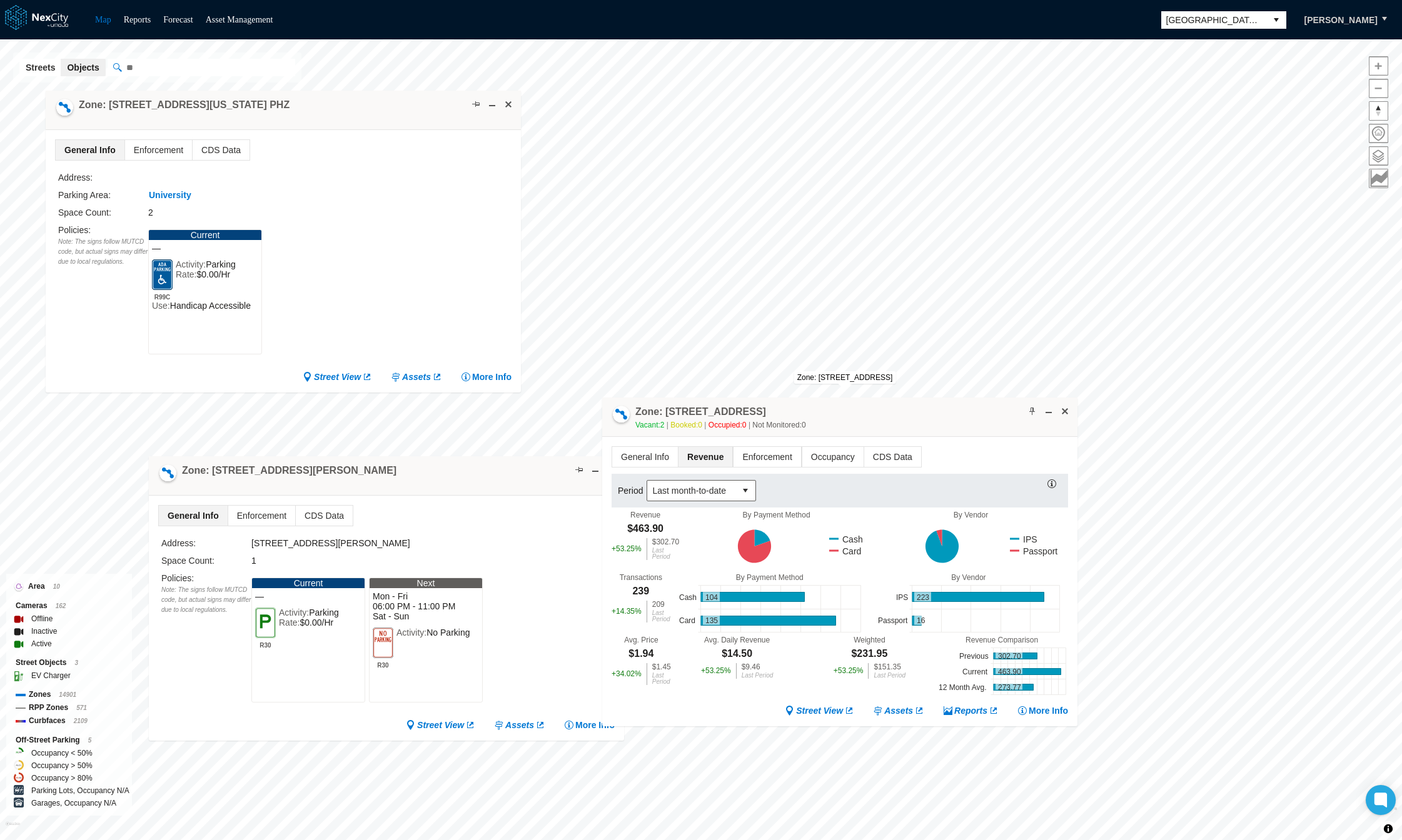
click at [652, 429] on div "Vacant: 2 Booked: 0 Occupied: 0 Not Monitored: 0" at bounding box center [721, 425] width 171 height 13
click at [651, 457] on span "General Info" at bounding box center [645, 457] width 65 height 20
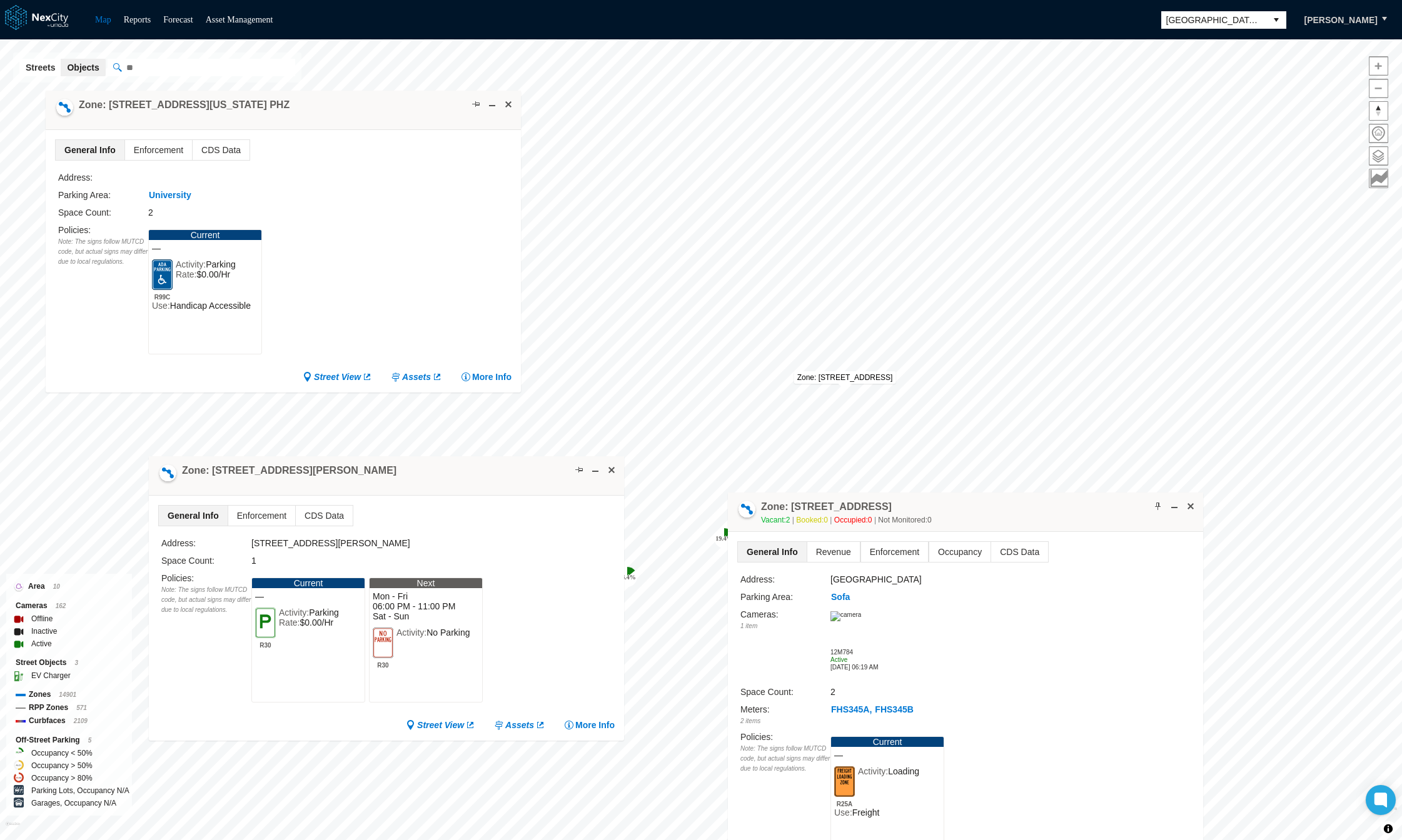
drag, startPoint x: 888, startPoint y: 415, endPoint x: 1031, endPoint y: 513, distance: 173.4
click at [1031, 513] on div "Zone: 331 S 4th St LZF Vacant: 2 Booked: 0 Occupied: 0 Not Monitored: 0" at bounding box center [964, 512] width 475 height 39
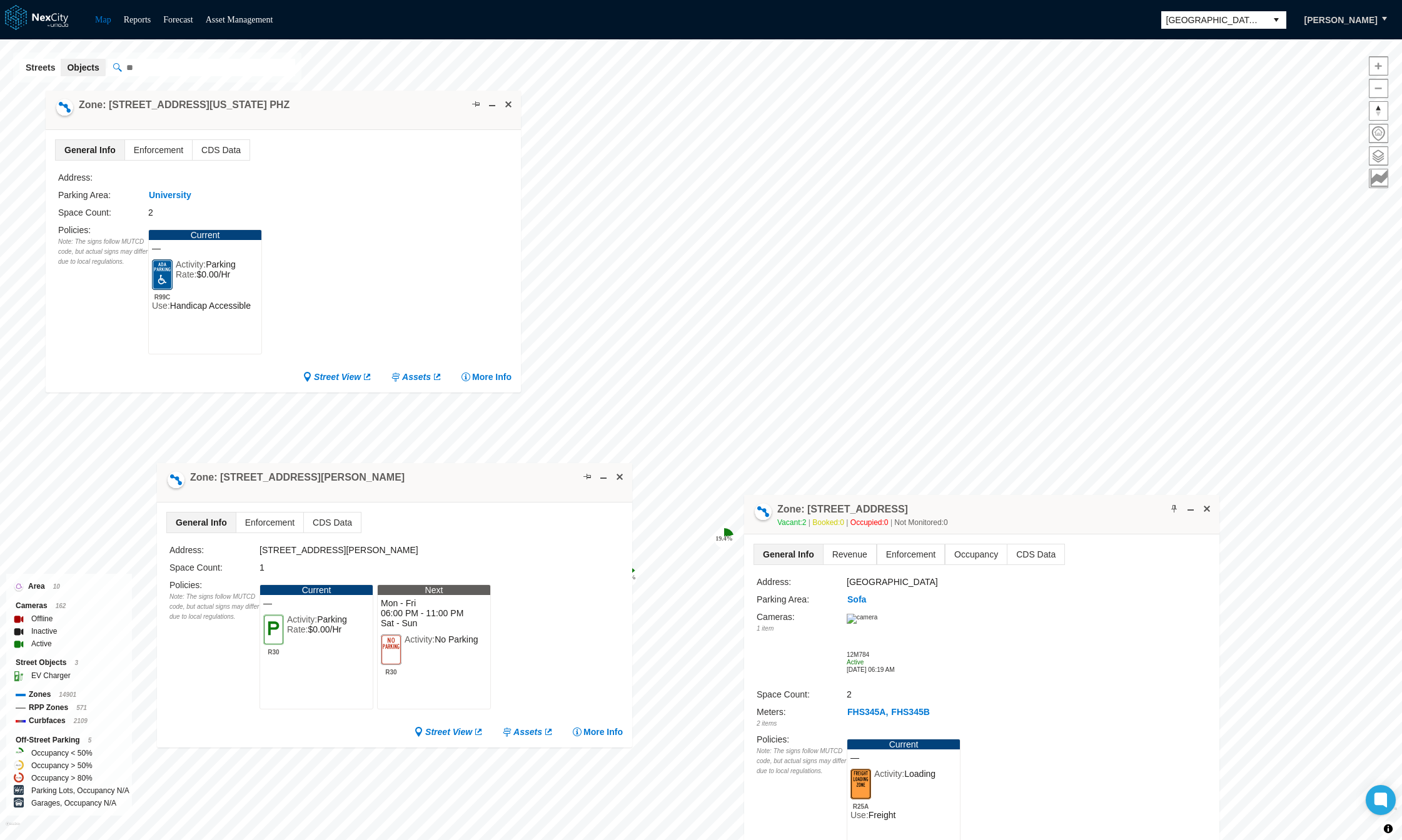
drag, startPoint x: 450, startPoint y: 483, endPoint x: 459, endPoint y: 489, distance: 10.8
click at [459, 489] on div "Zone: 18 Bush St NPZ-PZ" at bounding box center [394, 482] width 475 height 39
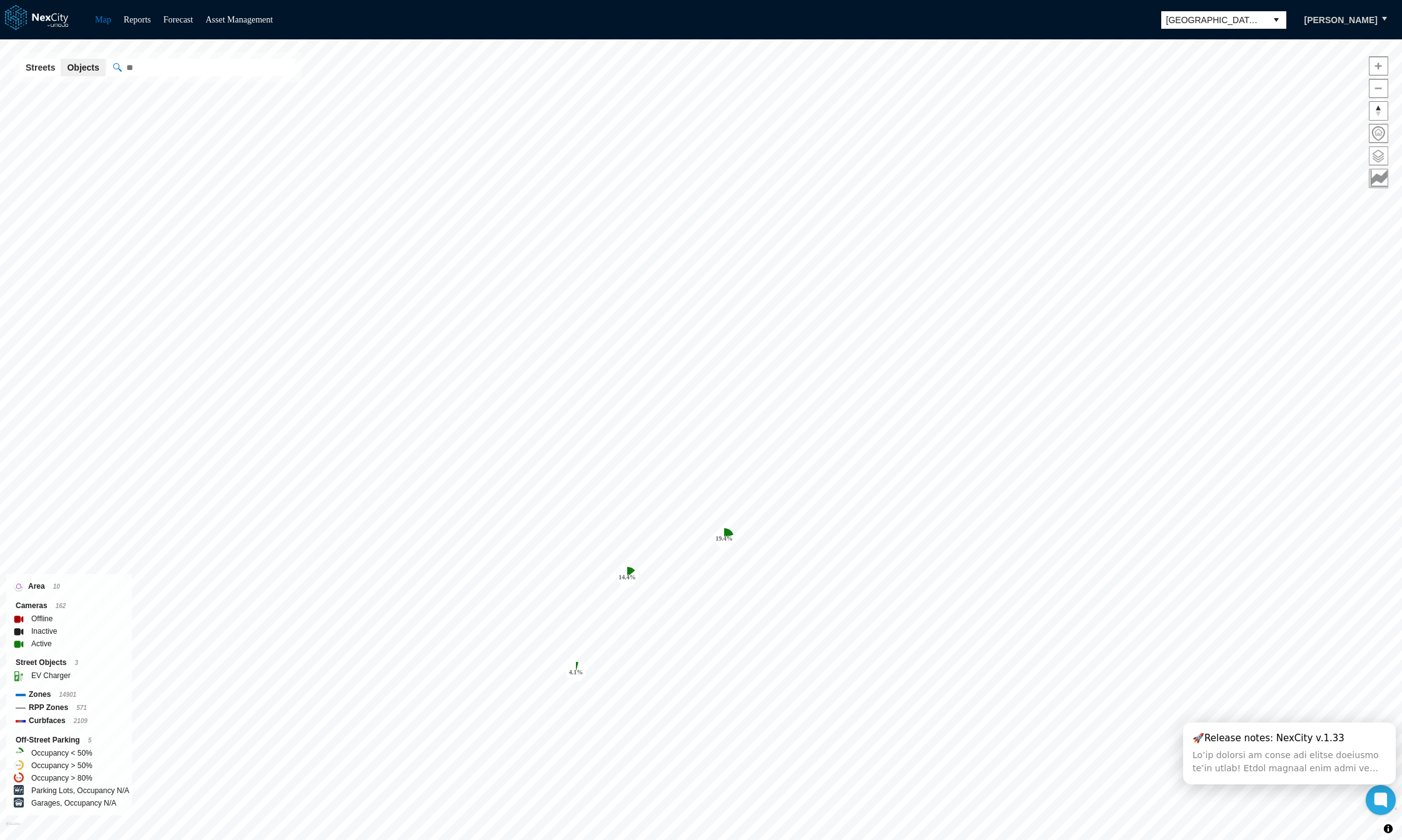
click at [1383, 153] on span at bounding box center [1378, 156] width 18 height 18
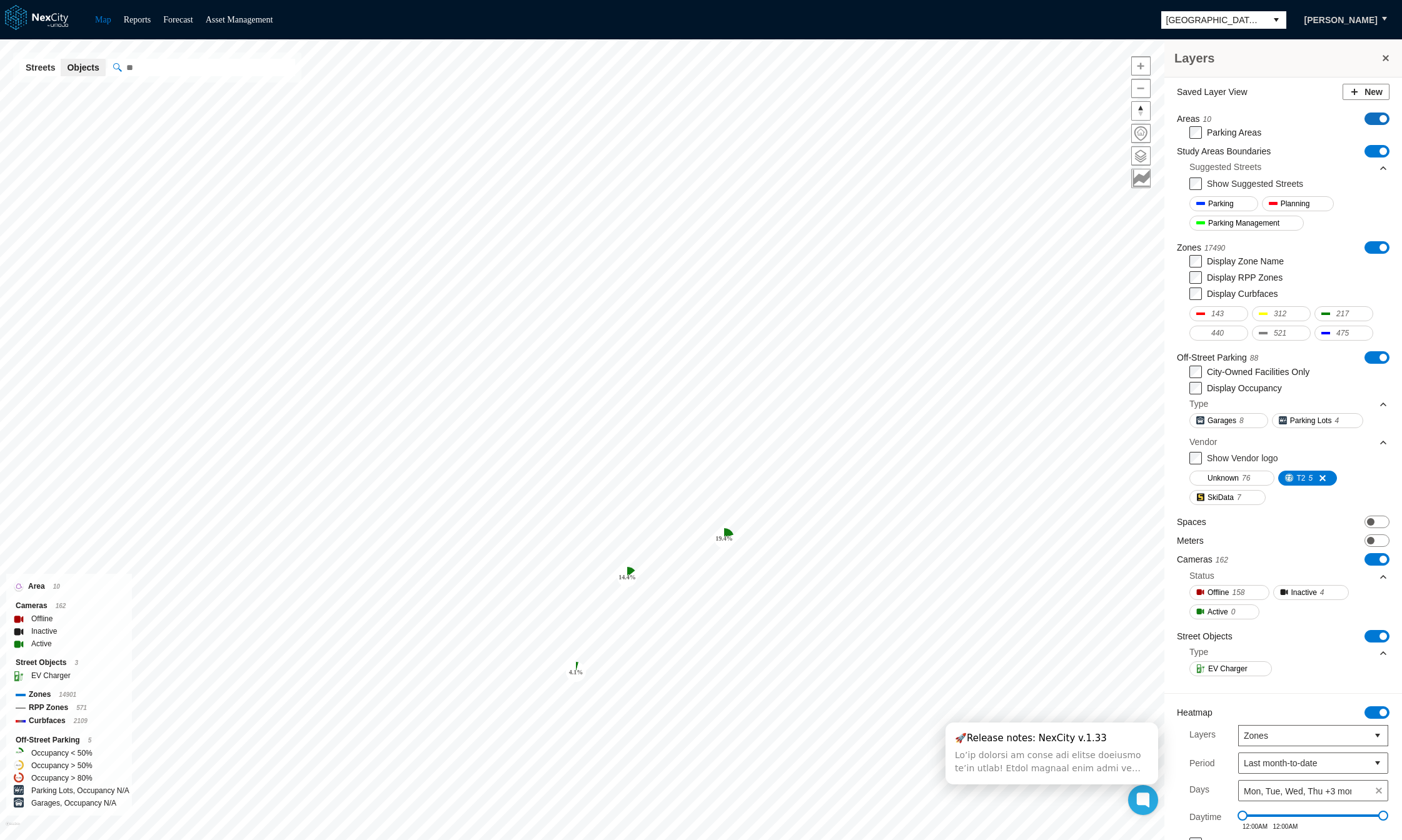
click at [1370, 114] on span "ON OFF" at bounding box center [1377, 119] width 25 height 13
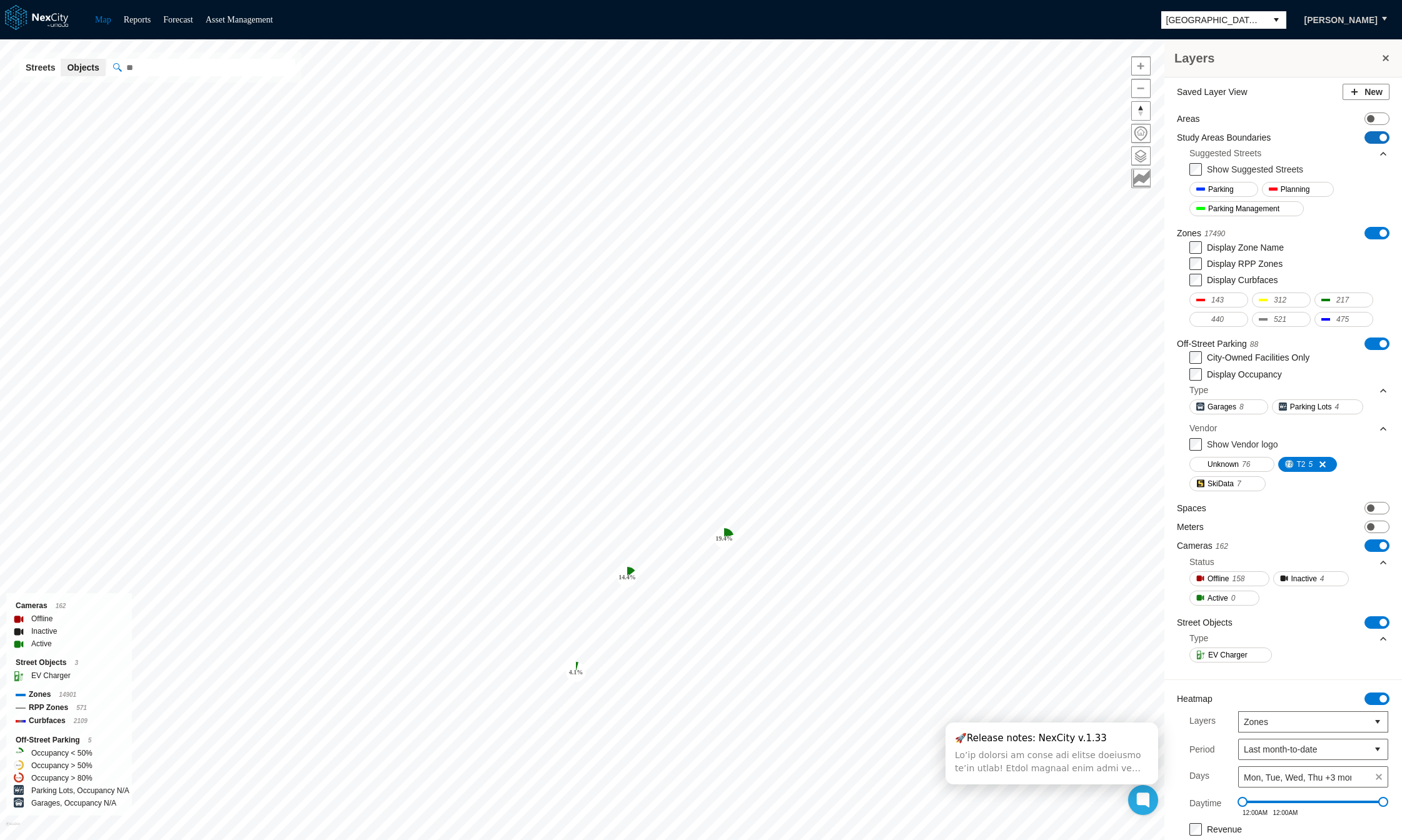
click at [1368, 137] on span "ON OFF" at bounding box center [1377, 138] width 25 height 13
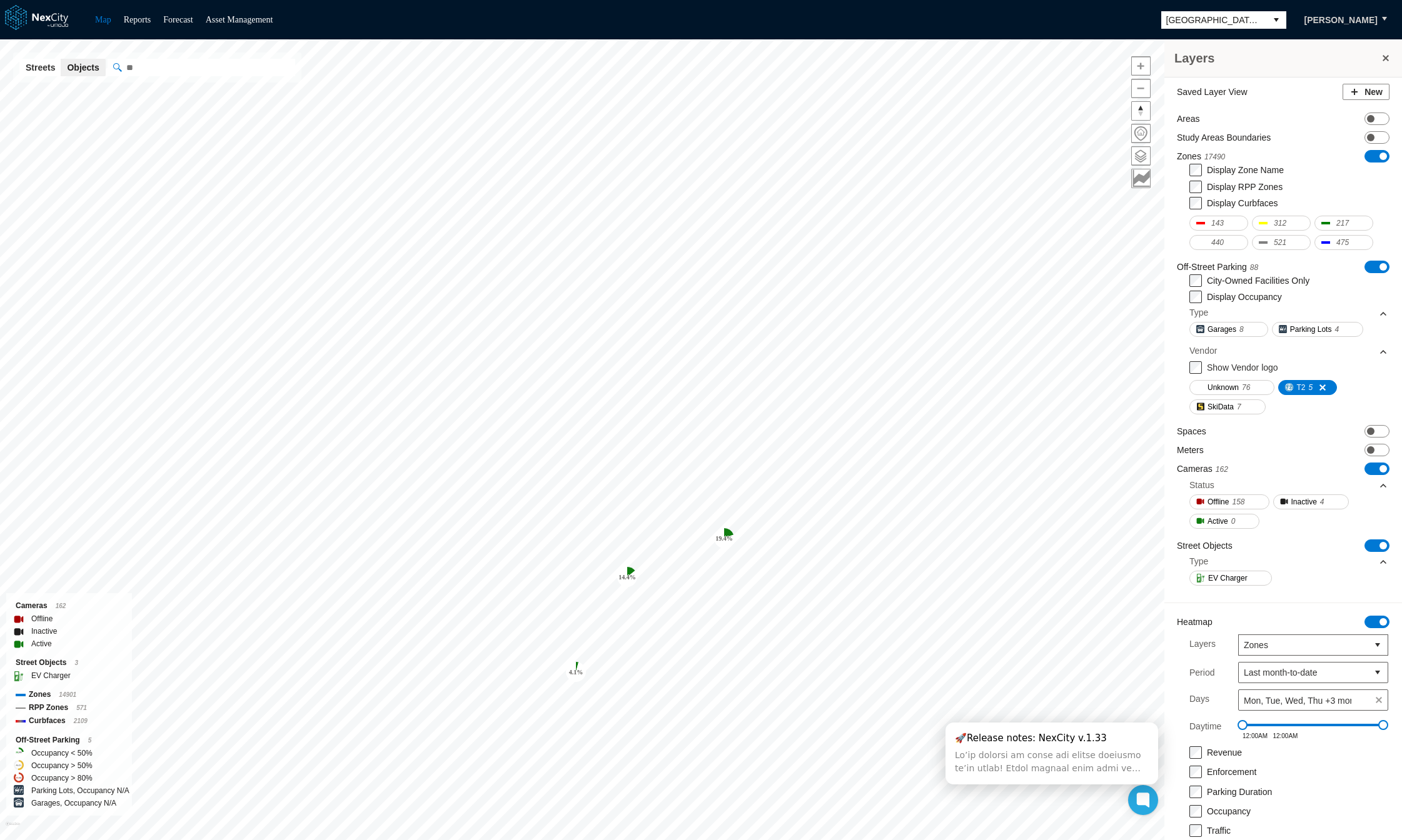
click at [1368, 152] on span "ON OFF" at bounding box center [1377, 156] width 25 height 13
